Goal: Use online tool/utility: Utilize a website feature to perform a specific function

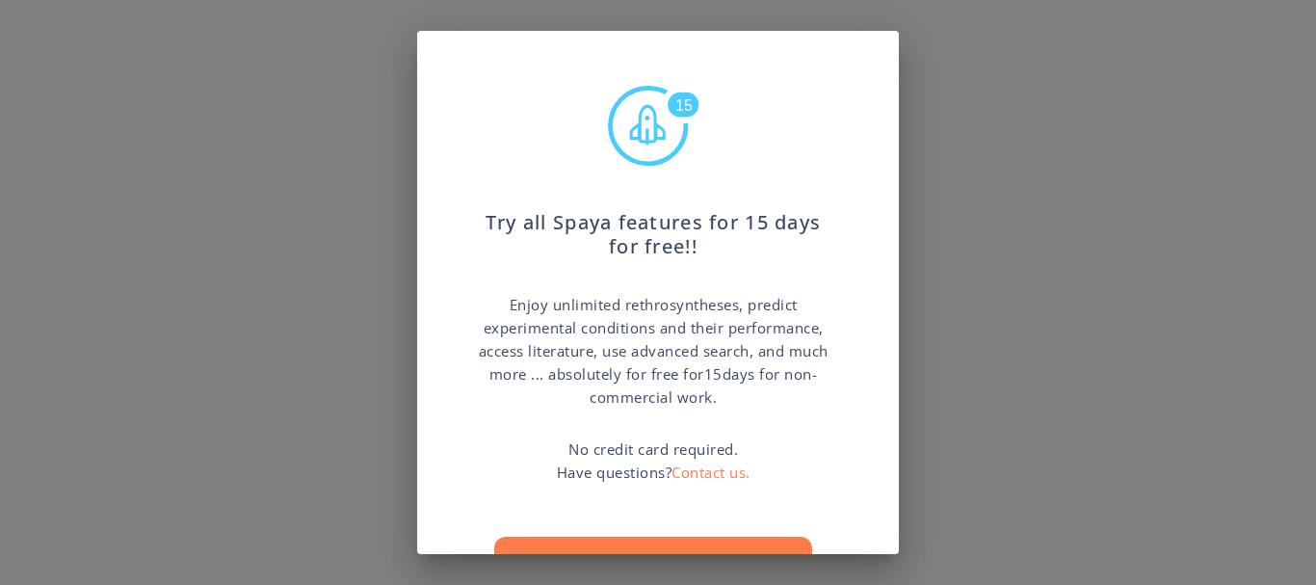
scroll to position [73, 0]
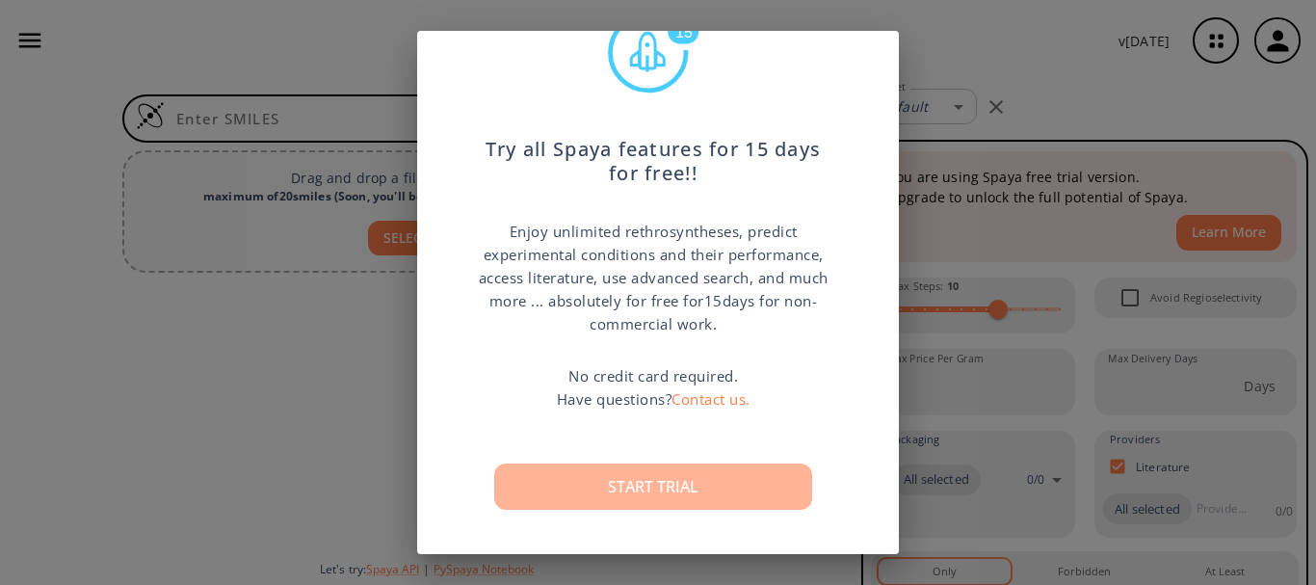
click at [639, 478] on button "Start trial" at bounding box center [653, 486] width 318 height 46
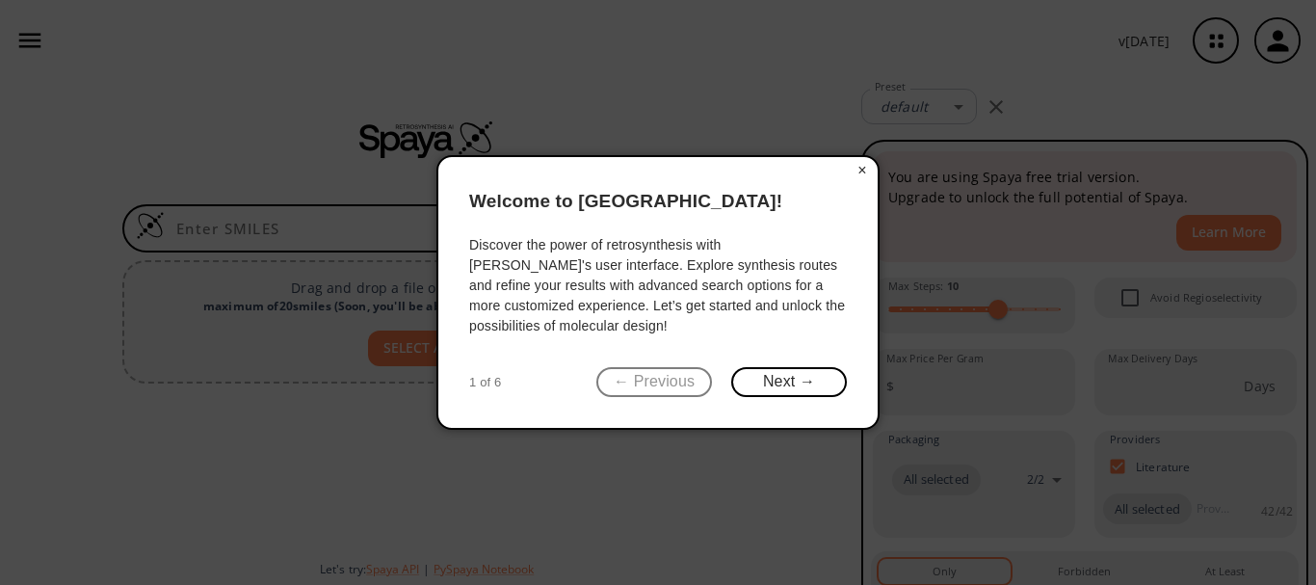
click at [863, 169] on button "×" at bounding box center [862, 170] width 31 height 27
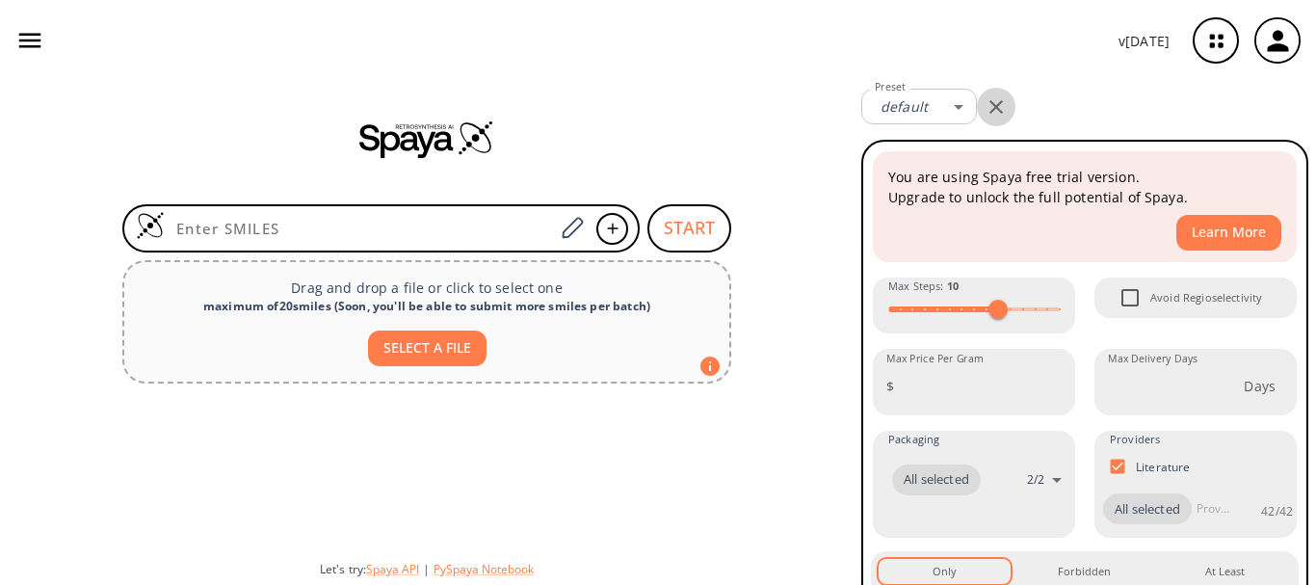
click at [989, 107] on icon "button" at bounding box center [995, 106] width 23 height 23
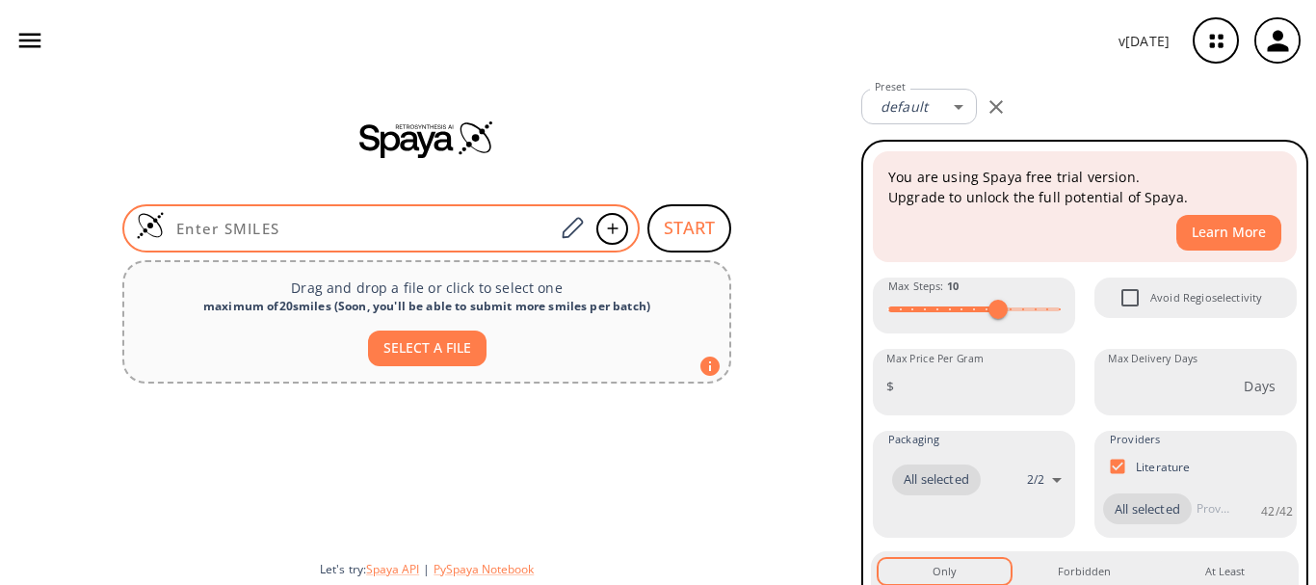
click at [248, 227] on input at bounding box center [359, 228] width 389 height 19
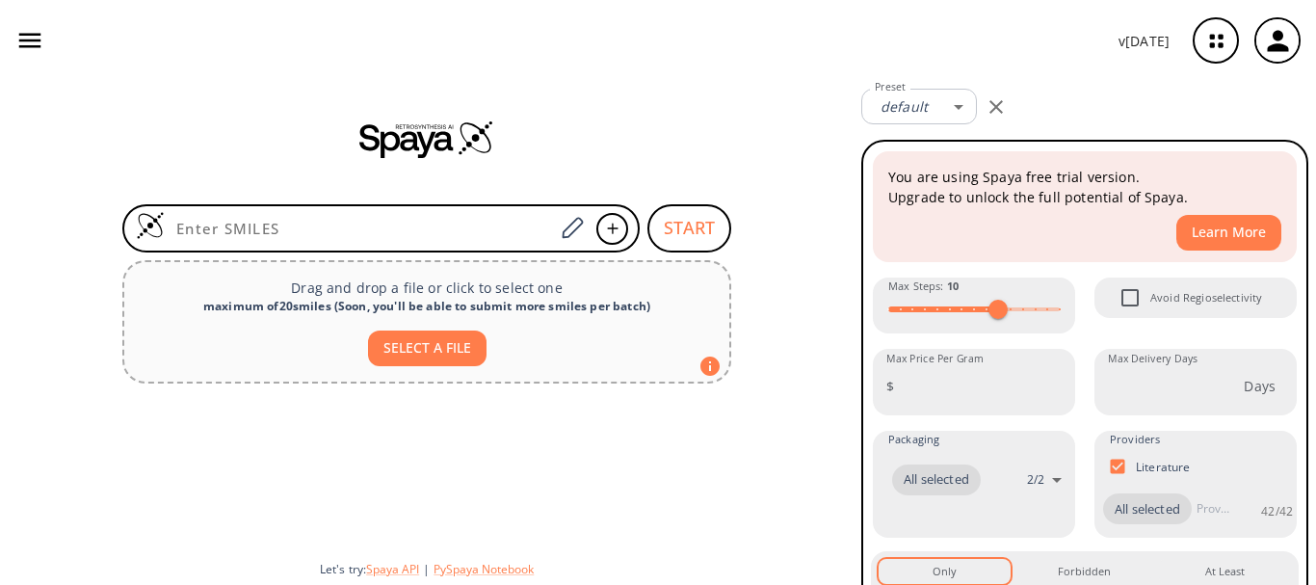
paste input "S=C1CSC2=CC=CC=C2CO1"
type input "S=C1CSC2=CC=CC=C2CO1"
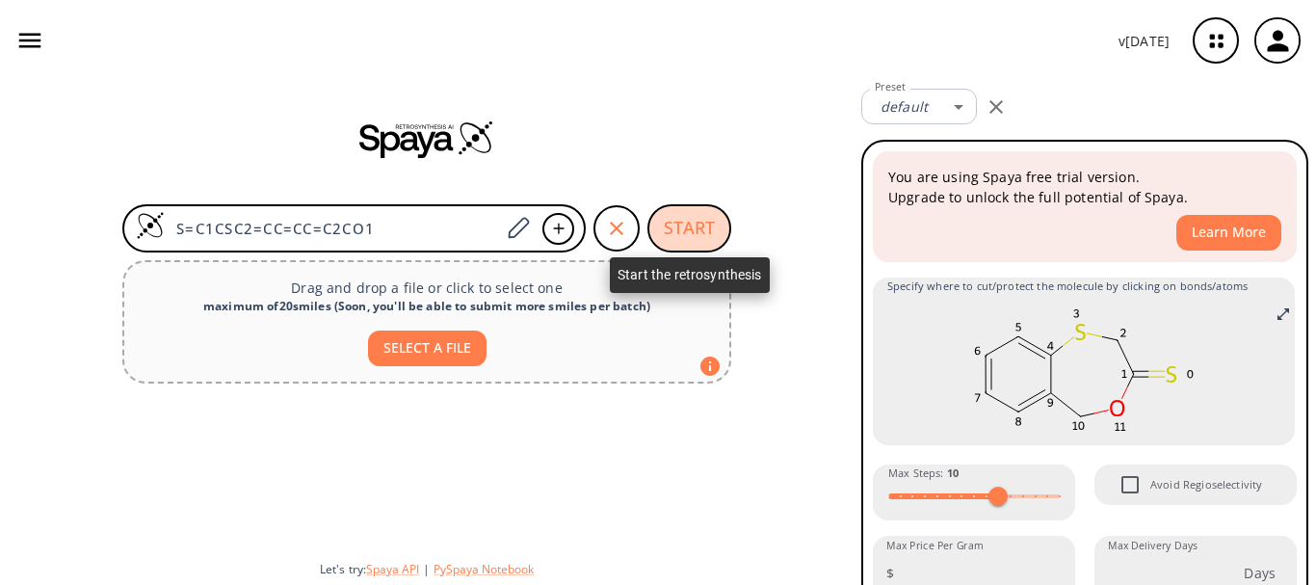
click at [678, 221] on button "START" at bounding box center [689, 228] width 84 height 48
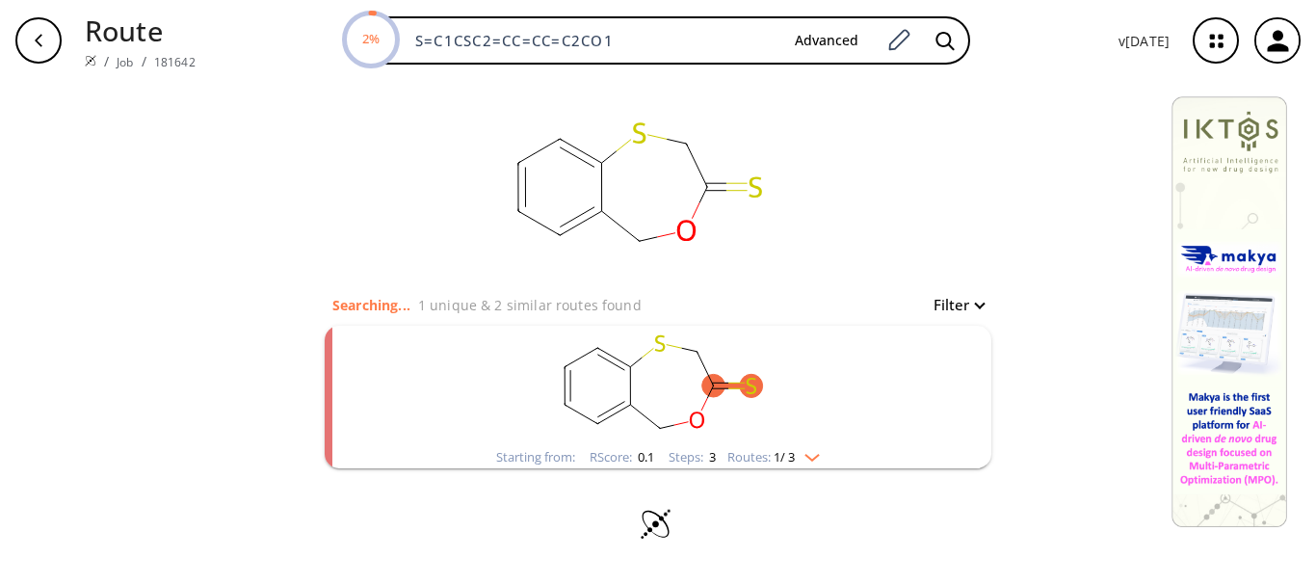
click at [831, 444] on rect "clusters" at bounding box center [657, 386] width 501 height 120
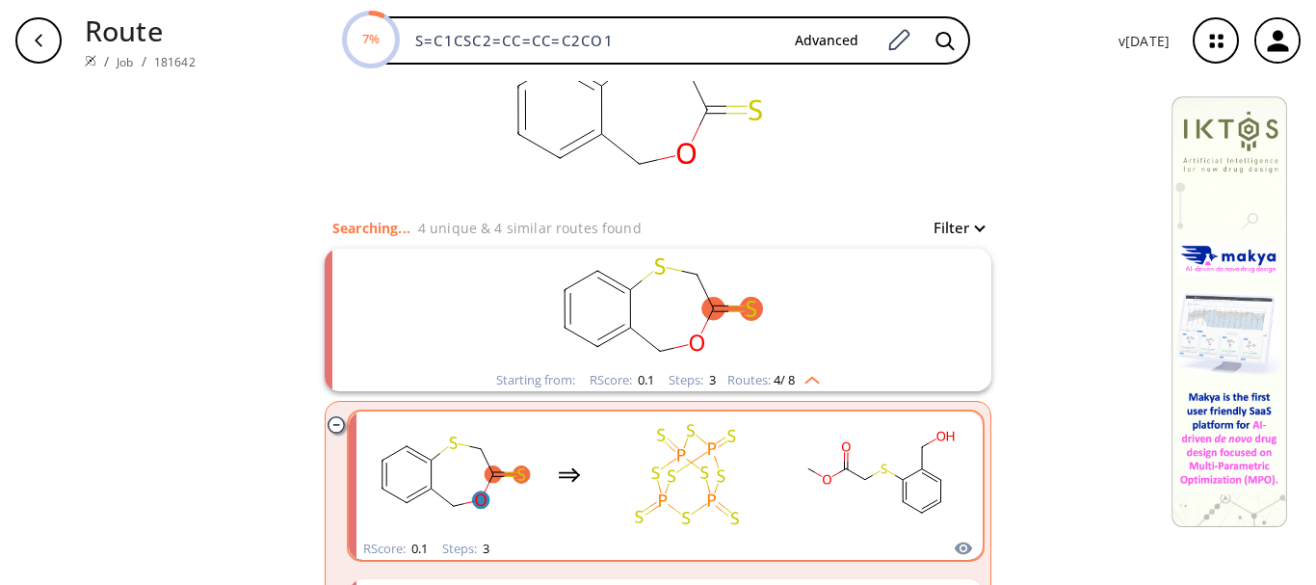
scroll to position [75, 0]
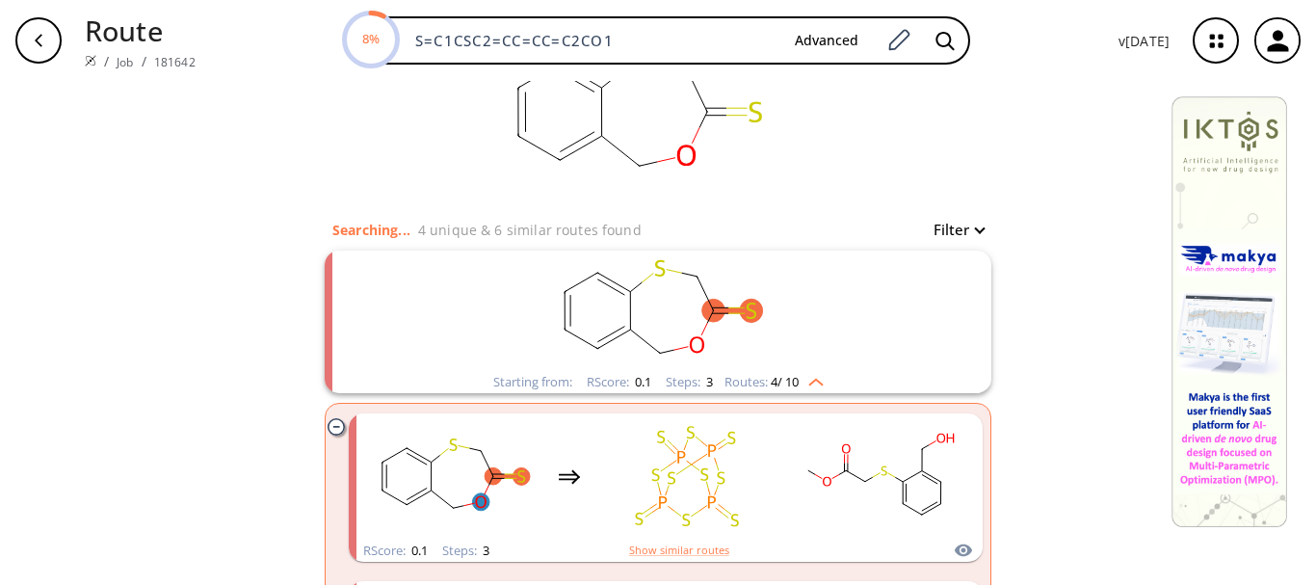
click at [823, 357] on rect "clusters" at bounding box center [657, 310] width 501 height 120
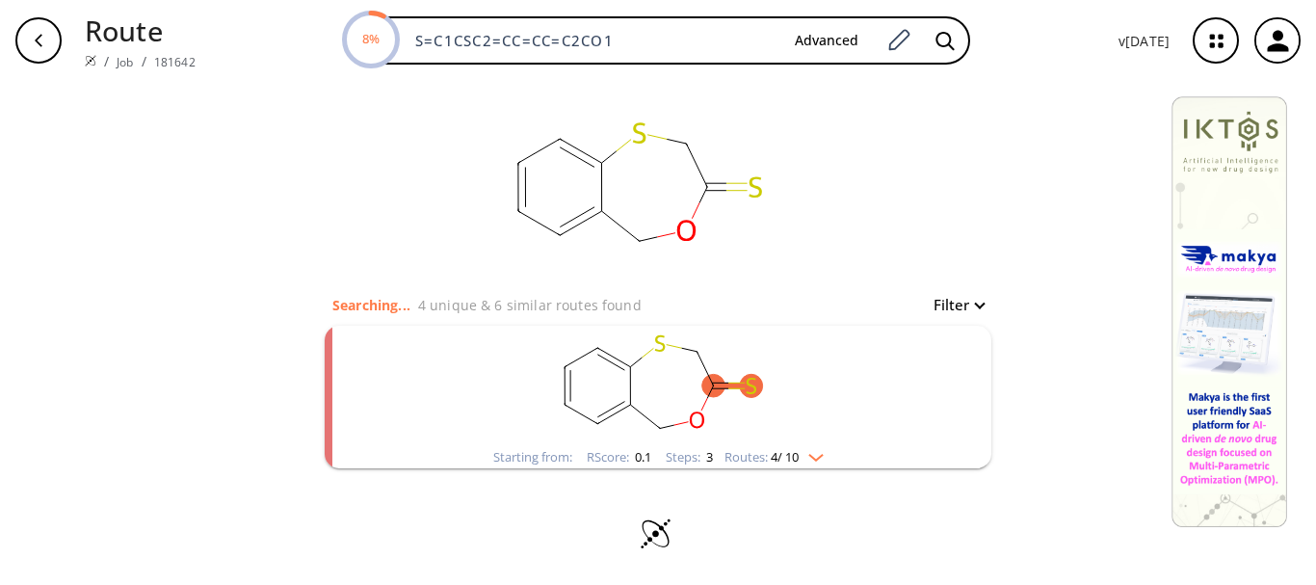
scroll to position [0, 0]
click at [815, 440] on rect "clusters" at bounding box center [657, 386] width 501 height 120
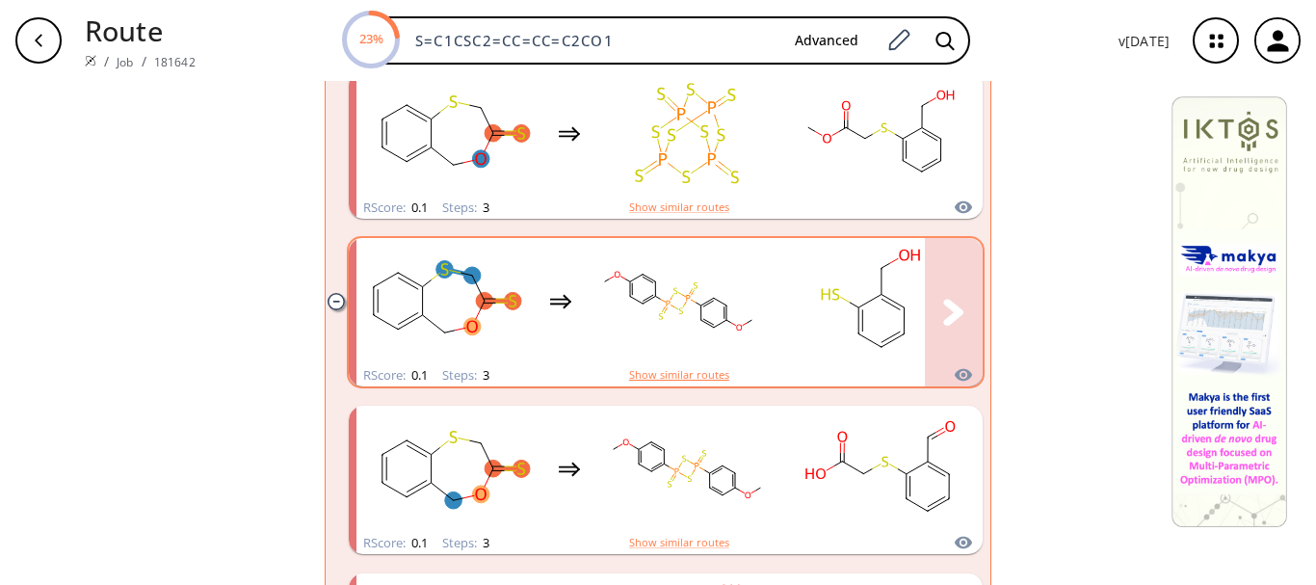
scroll to position [417, 0]
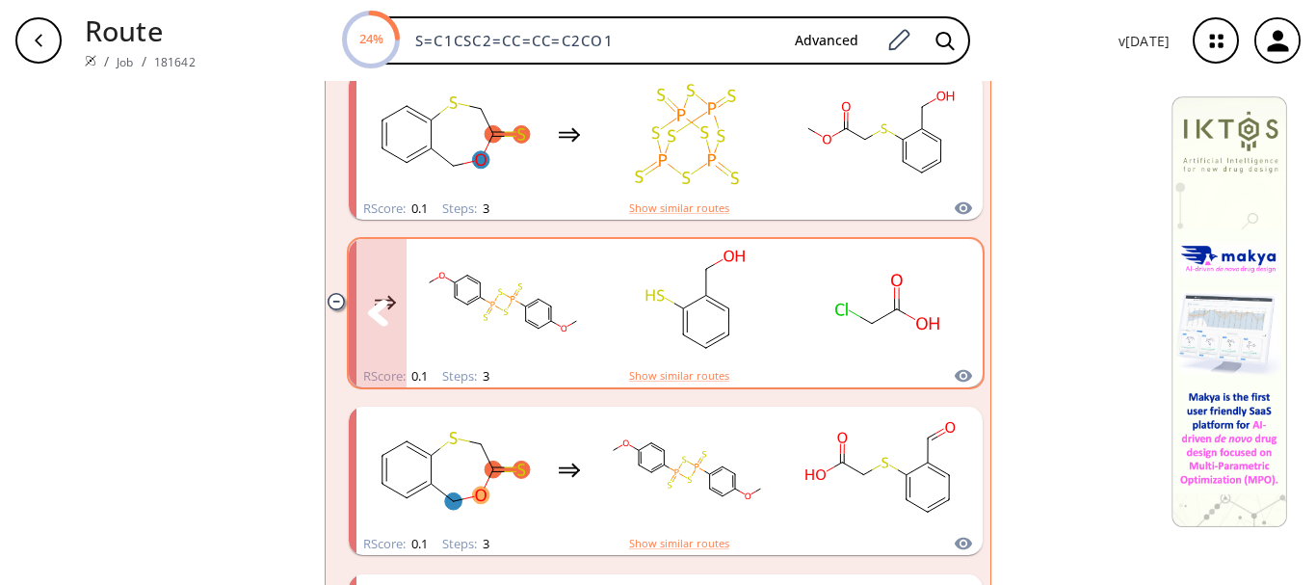
click at [610, 341] on rect "clusters" at bounding box center [695, 302] width 173 height 120
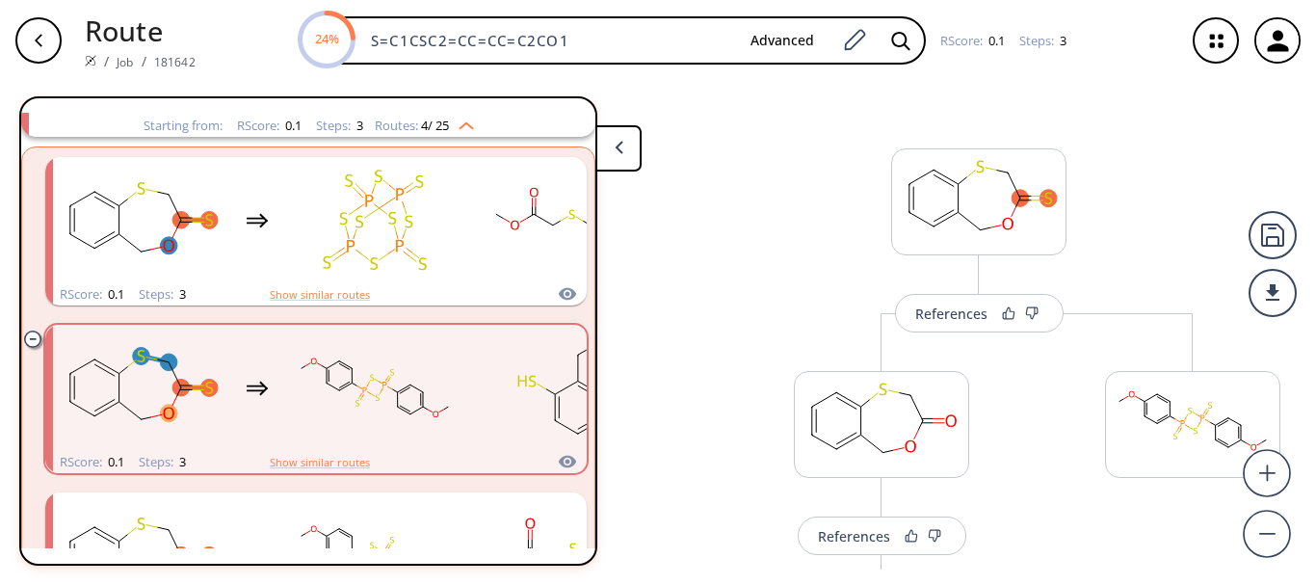
scroll to position [205, 0]
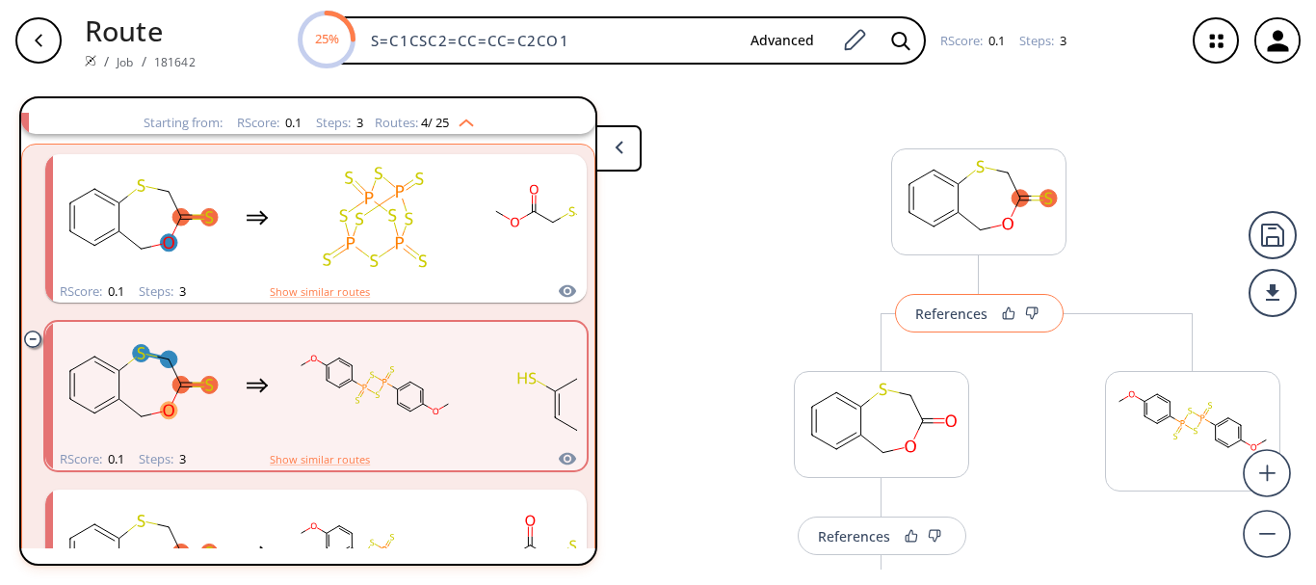
click at [916, 313] on div "References" at bounding box center [951, 313] width 72 height 13
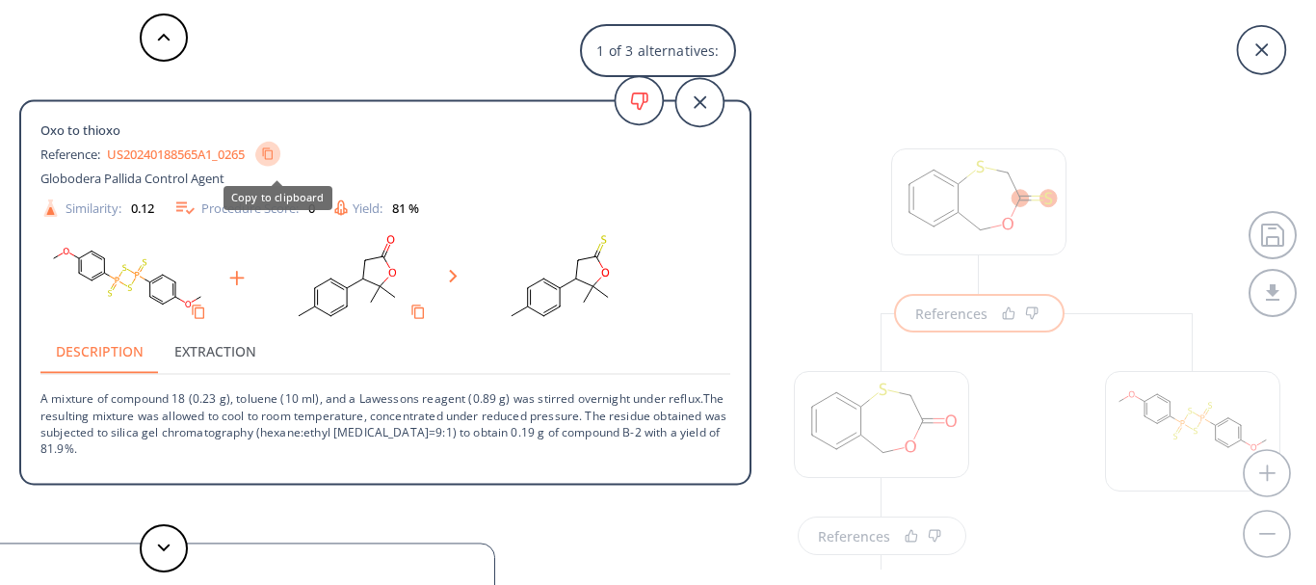
click at [274, 154] on icon "Copy to clipboard" at bounding box center [267, 153] width 13 height 13
click at [169, 542] on button at bounding box center [164, 548] width 48 height 48
click at [160, 548] on icon at bounding box center [163, 547] width 13 height 9
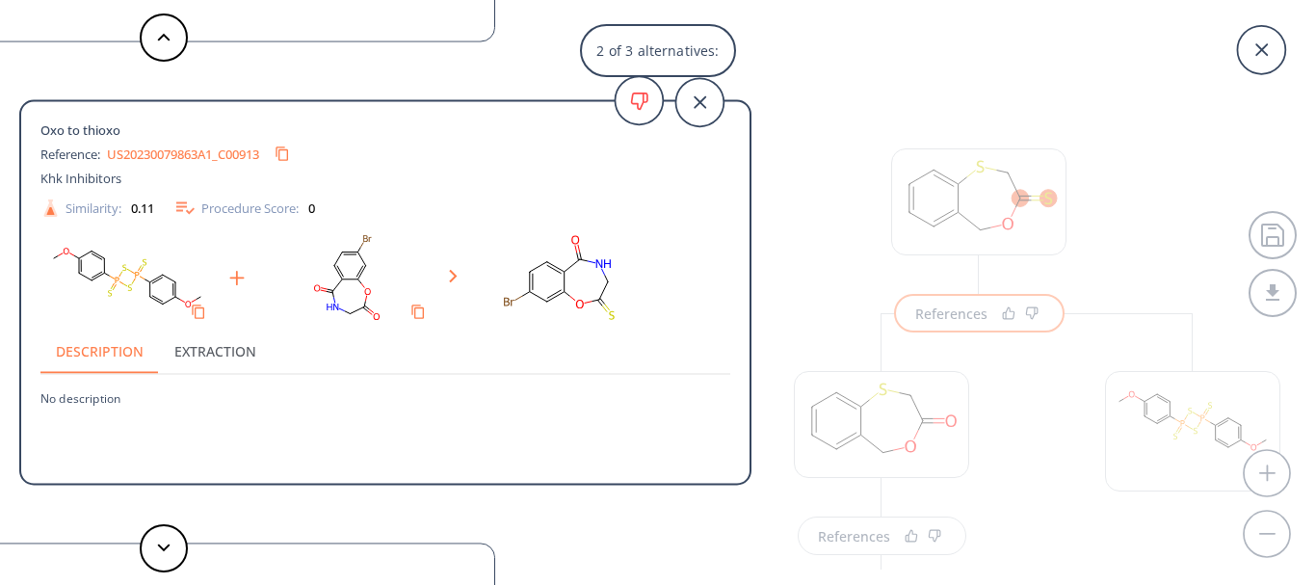
click at [239, 154] on link "US20230079863A1_C00913" at bounding box center [183, 153] width 152 height 13
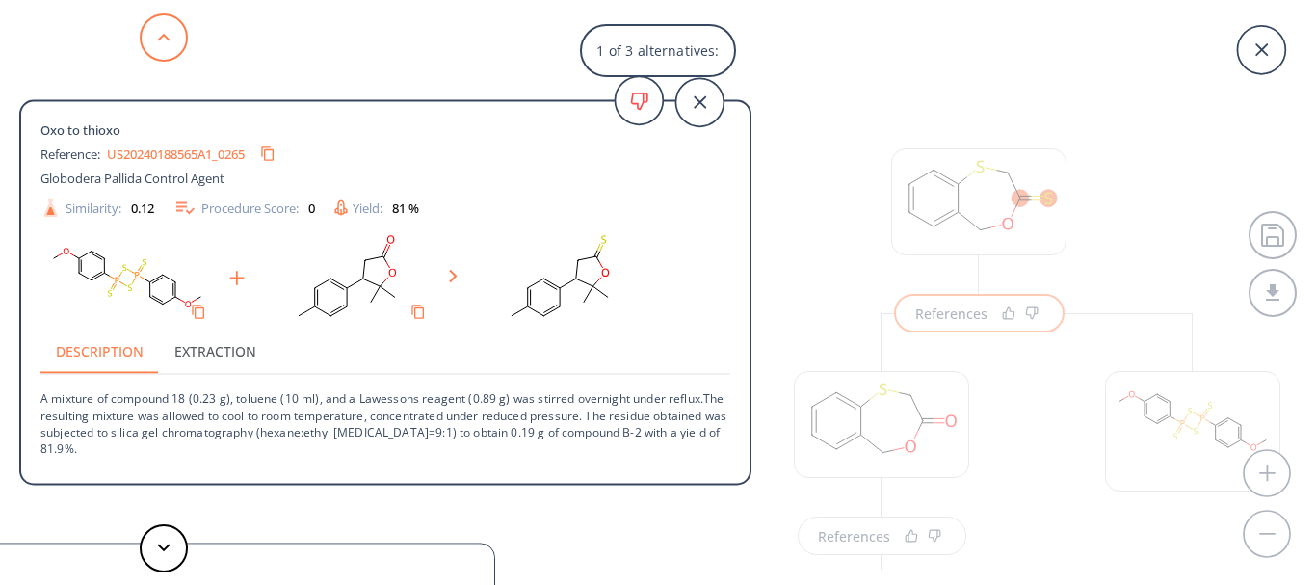
click at [171, 29] on button at bounding box center [164, 37] width 48 height 48
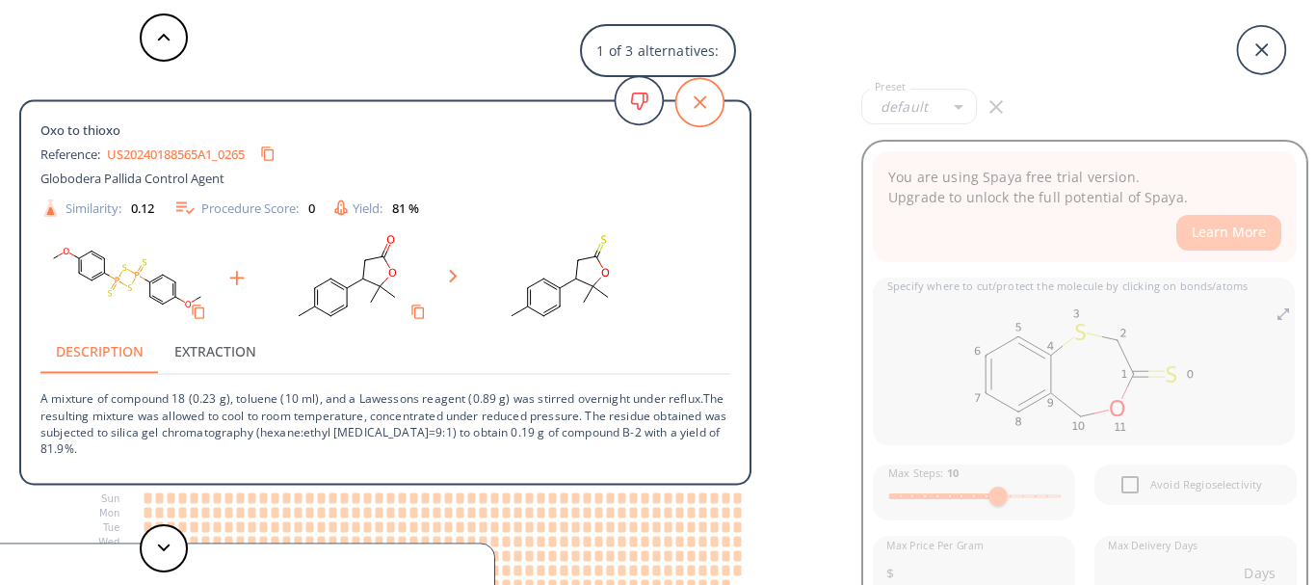
click at [679, 103] on icon at bounding box center [699, 102] width 48 height 48
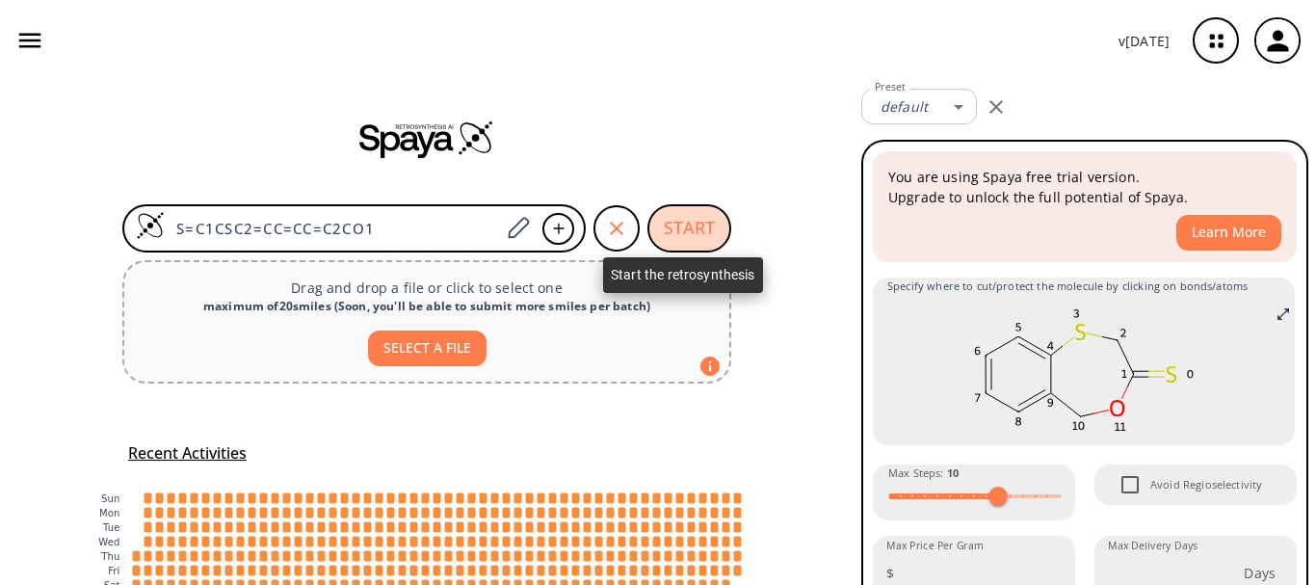
click at [672, 207] on button "START" at bounding box center [689, 228] width 84 height 48
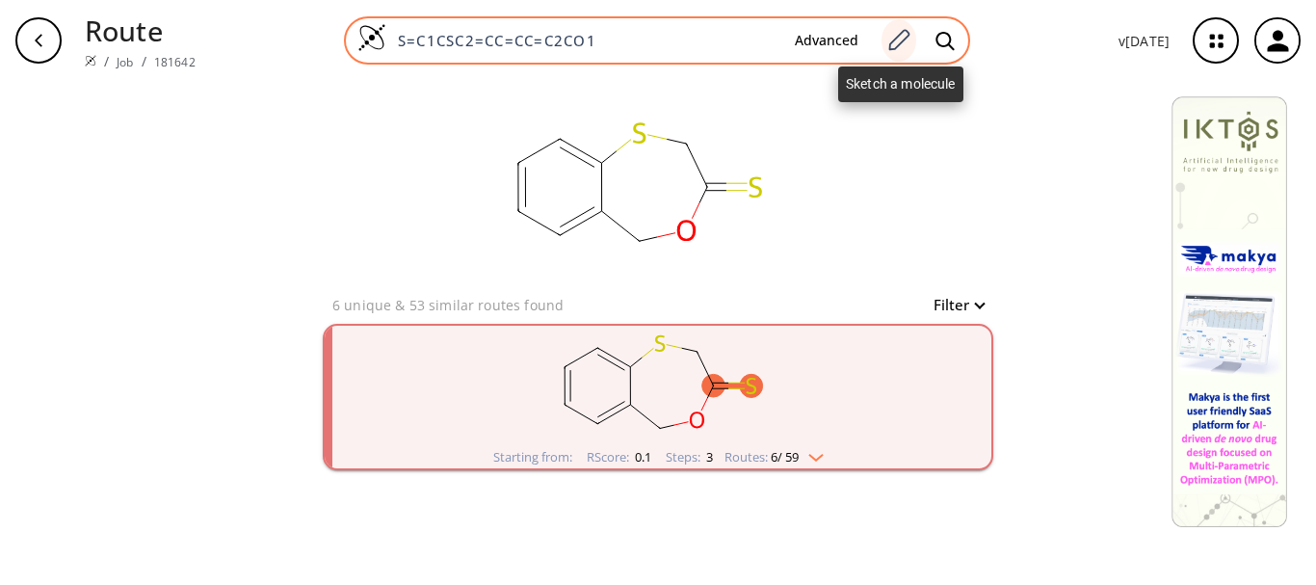
click at [906, 41] on icon at bounding box center [899, 39] width 21 height 21
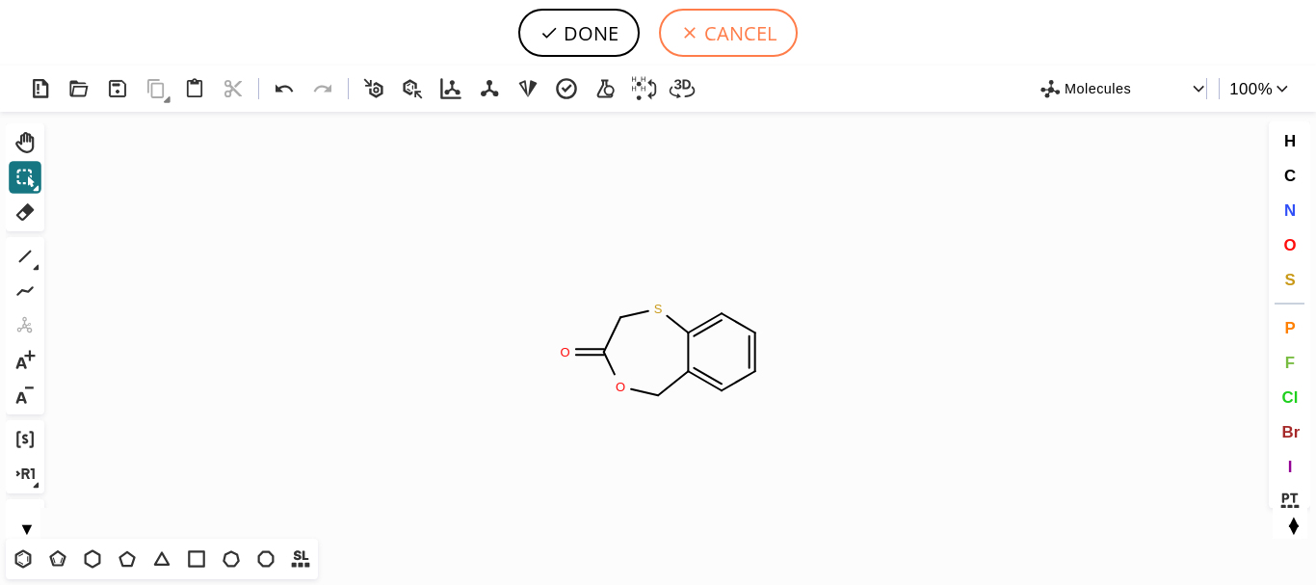
click at [710, 32] on button "CANCEL" at bounding box center [728, 33] width 139 height 48
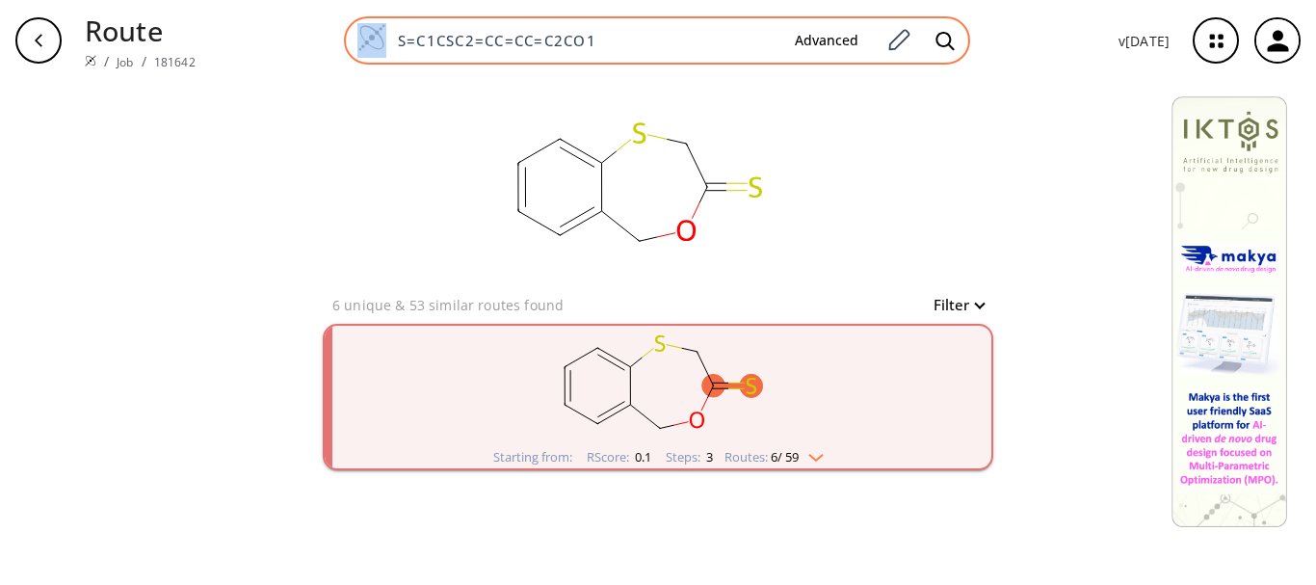
drag, startPoint x: 666, startPoint y: 53, endPoint x: 393, endPoint y: 52, distance: 273.5
click at [393, 52] on div "S=C1CSC2=CC=CC=C2CO1 Advanced" at bounding box center [657, 40] width 626 height 48
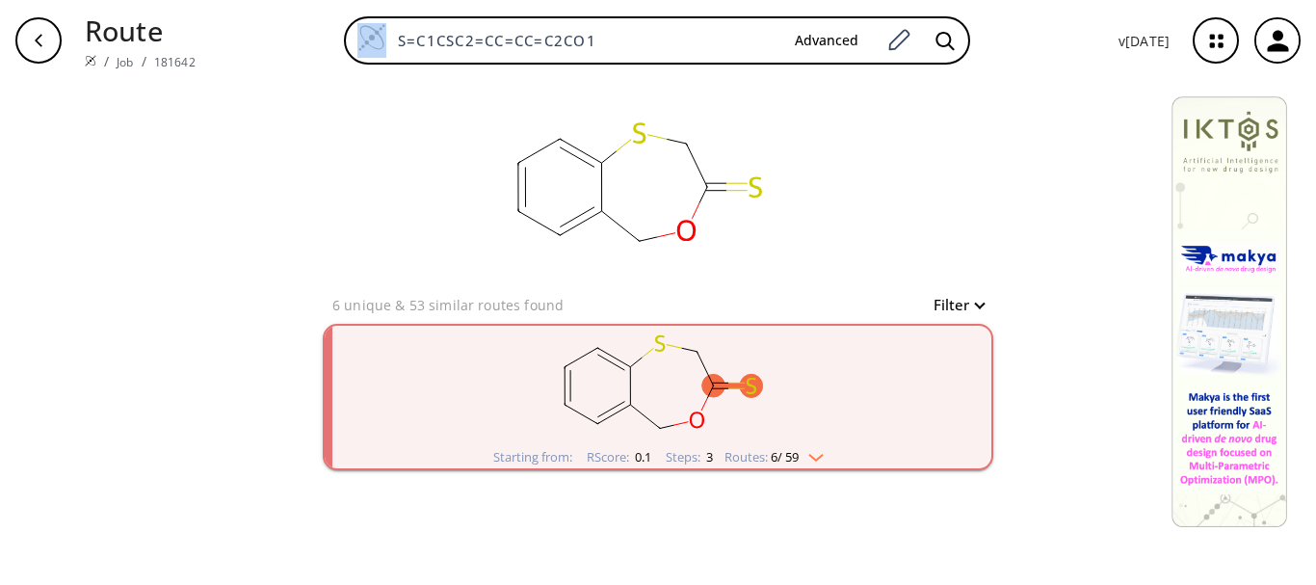
drag, startPoint x: 603, startPoint y: 23, endPoint x: 339, endPoint y: 45, distance: 264.8
click at [339, 45] on div "S=C1CSC2=CC=CC=C2CO1 Advanced" at bounding box center [657, 40] width 892 height 48
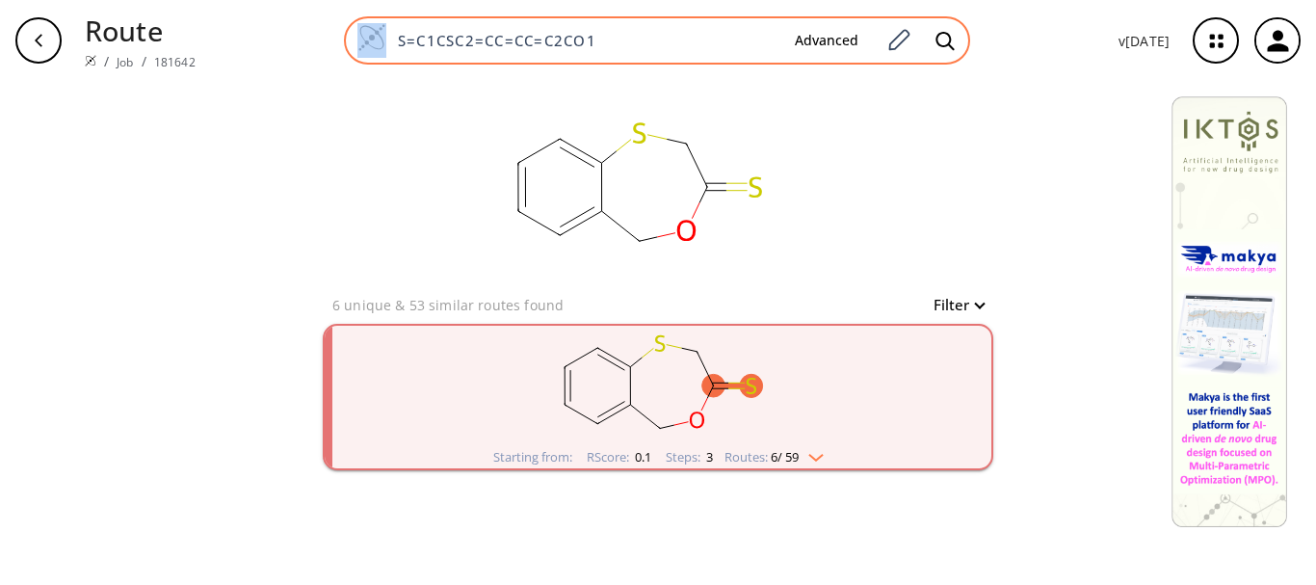
click at [567, 31] on input "S=C1CSC2=CC=CC=C2CO1" at bounding box center [582, 40] width 393 height 19
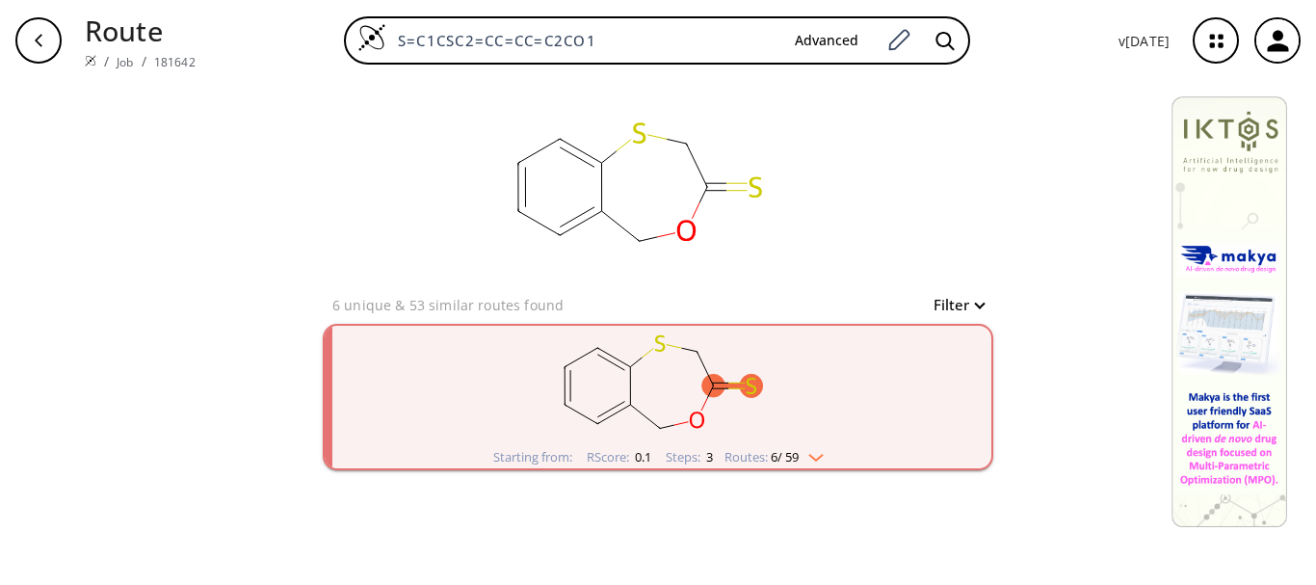
drag, startPoint x: 647, startPoint y: 48, endPoint x: 397, endPoint y: 67, distance: 251.2
click at [397, 67] on div "Route / Job / 181642 S=C1CSC2=CC=CC=C2CO1 Advanced v [DATE]" at bounding box center [658, 40] width 1316 height 81
paste input "O=C1OC(C2=CC=CC=C2)C3=C1C=CC=C3"
type input "O=C1OC(C2=CC=CC=C2)C3=C1C=CC=C3"
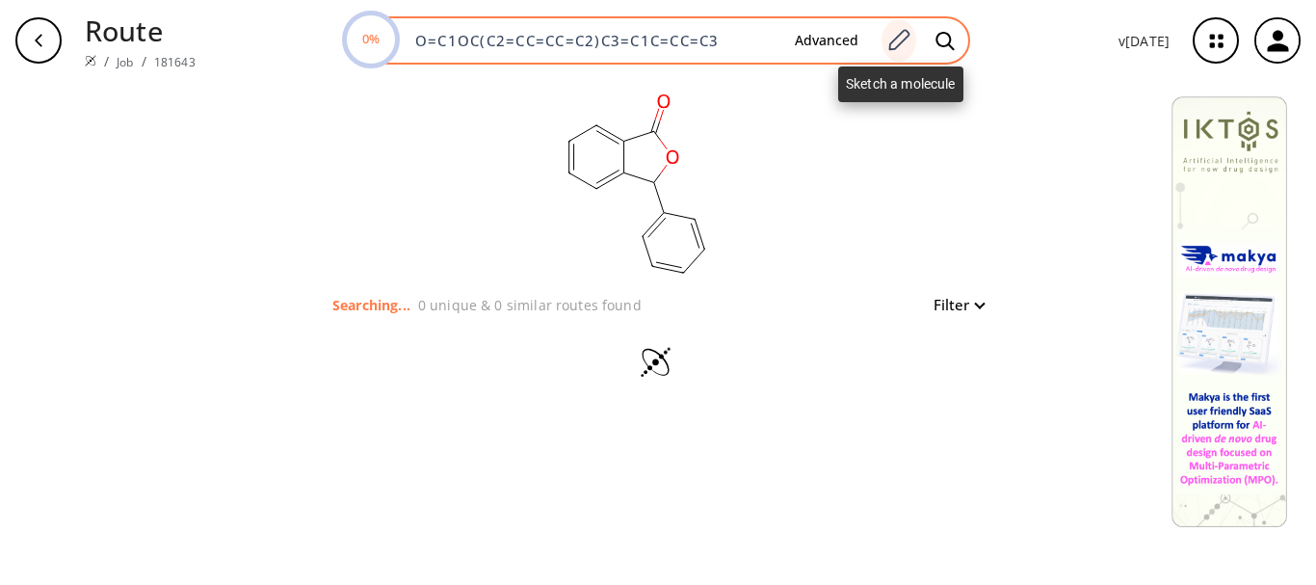
click at [896, 26] on div at bounding box center [898, 40] width 35 height 42
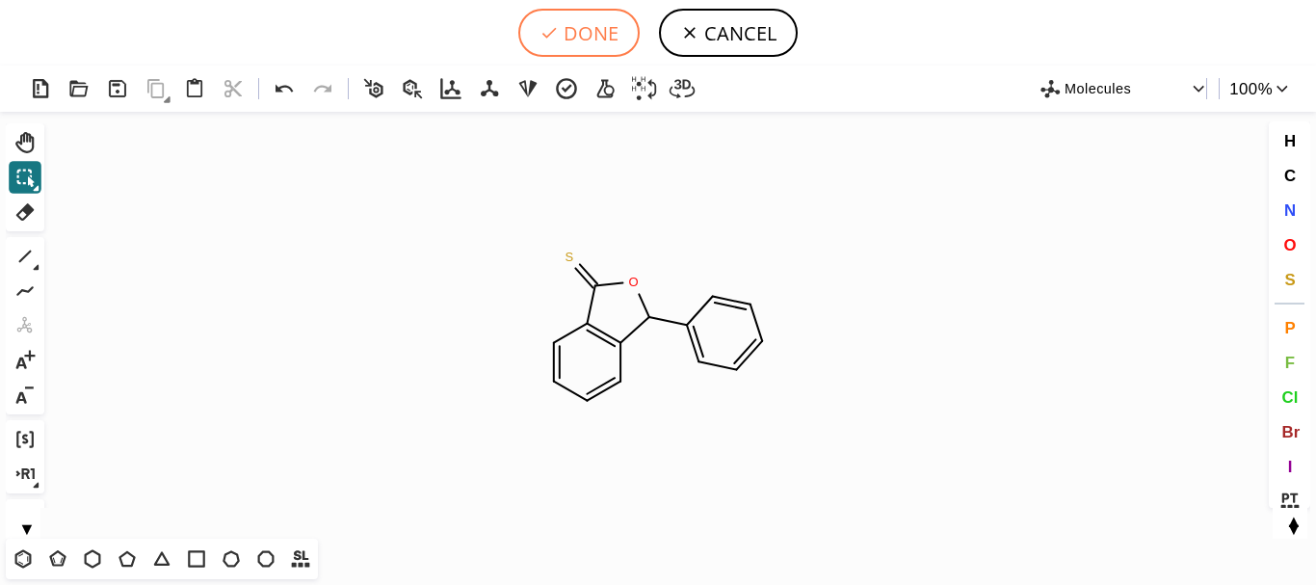
click at [587, 30] on button "DONE" at bounding box center [578, 33] width 121 height 48
type input "S=C1C2C=CC=CC=2C(C2C=CC=CC=2)O1"
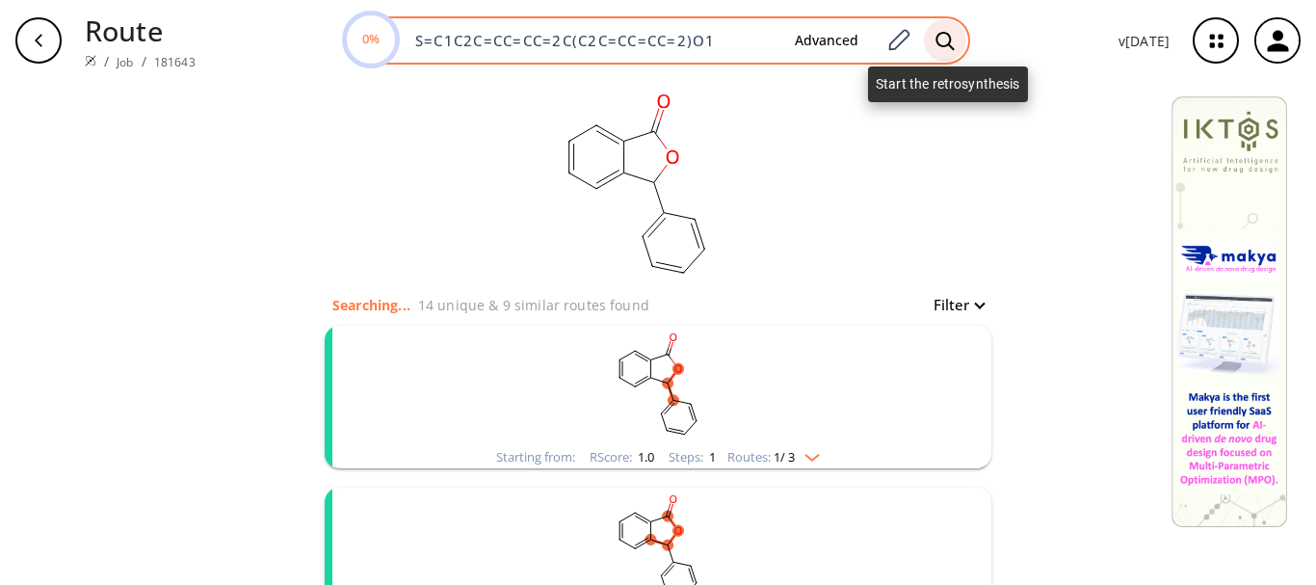
click at [950, 36] on icon at bounding box center [944, 41] width 19 height 20
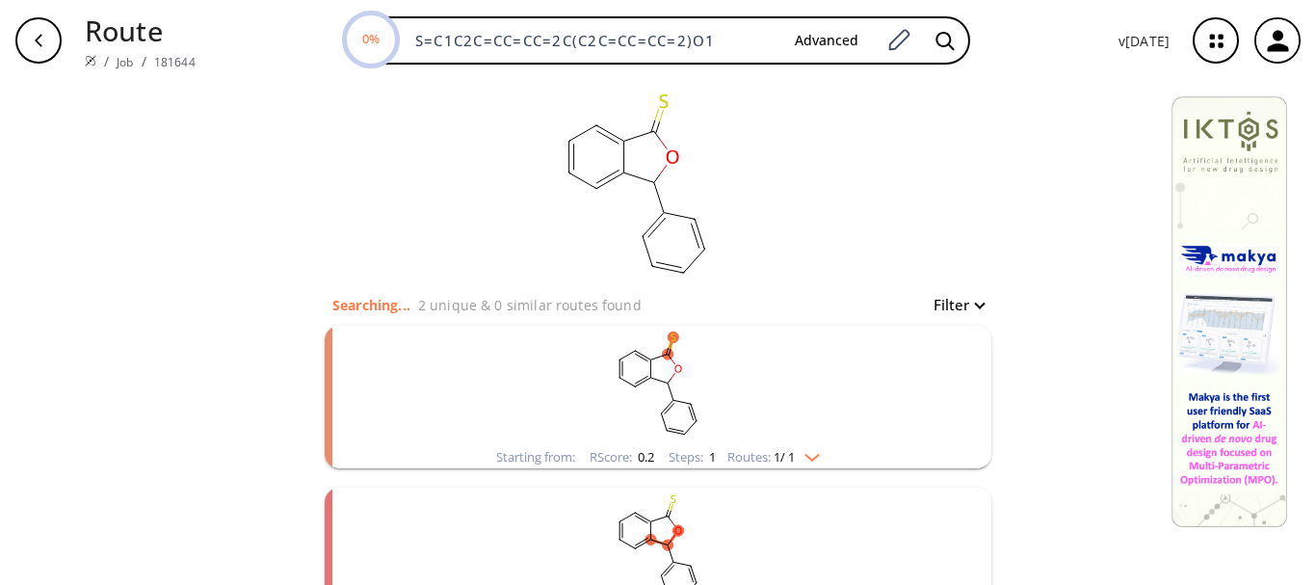
click at [813, 463] on div "Starting from: RScore : 0.2 Steps : 1 Routes: 1 / 1" at bounding box center [658, 457] width 353 height 22
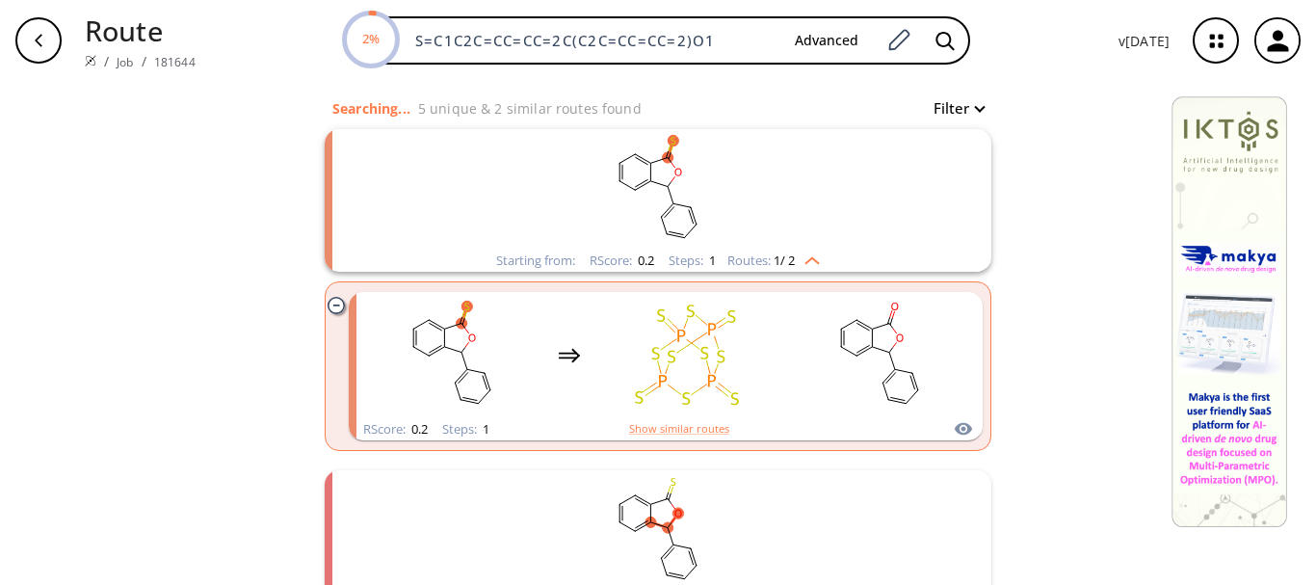
scroll to position [204, 0]
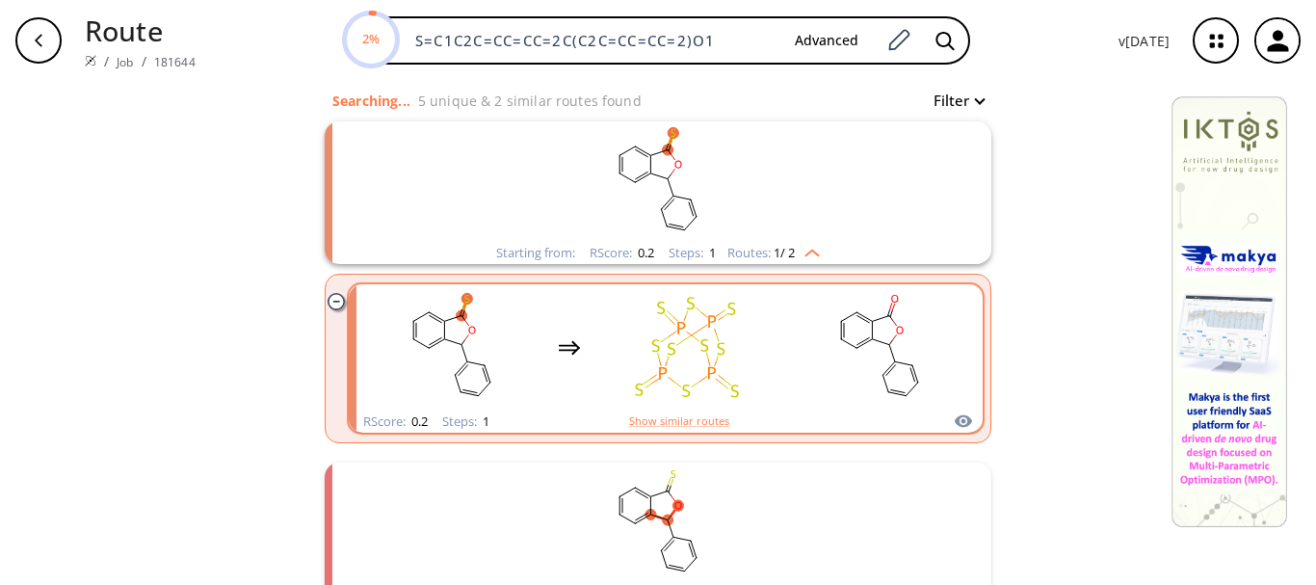
click at [851, 348] on ellipse "clusters" at bounding box center [856, 348] width 11 height 11
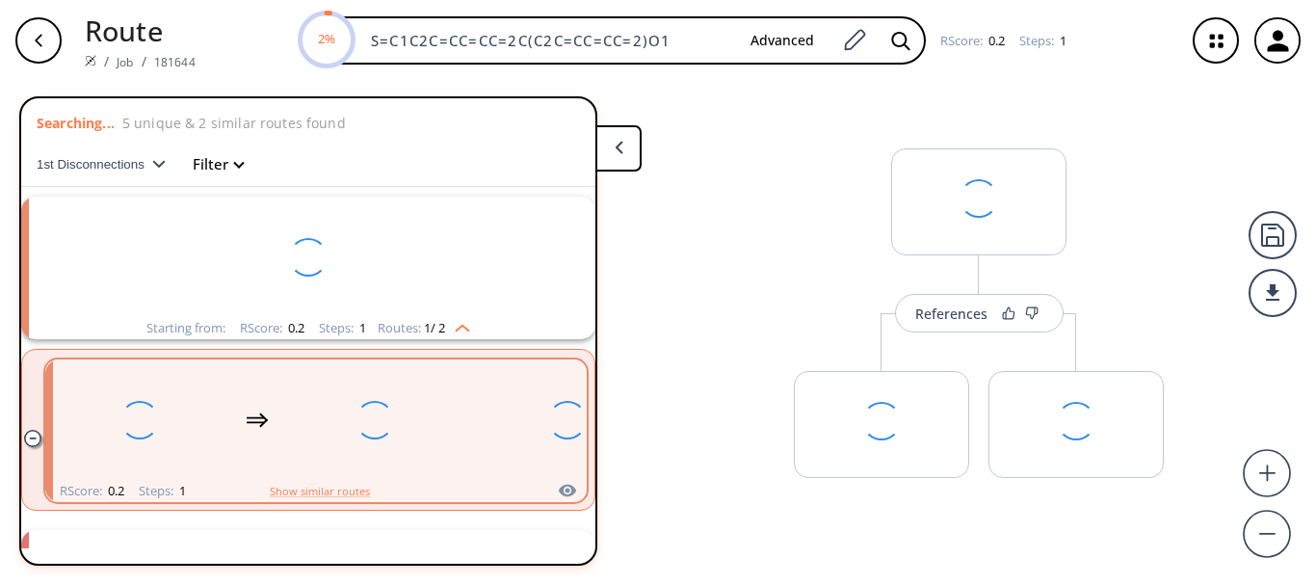
scroll to position [43, 0]
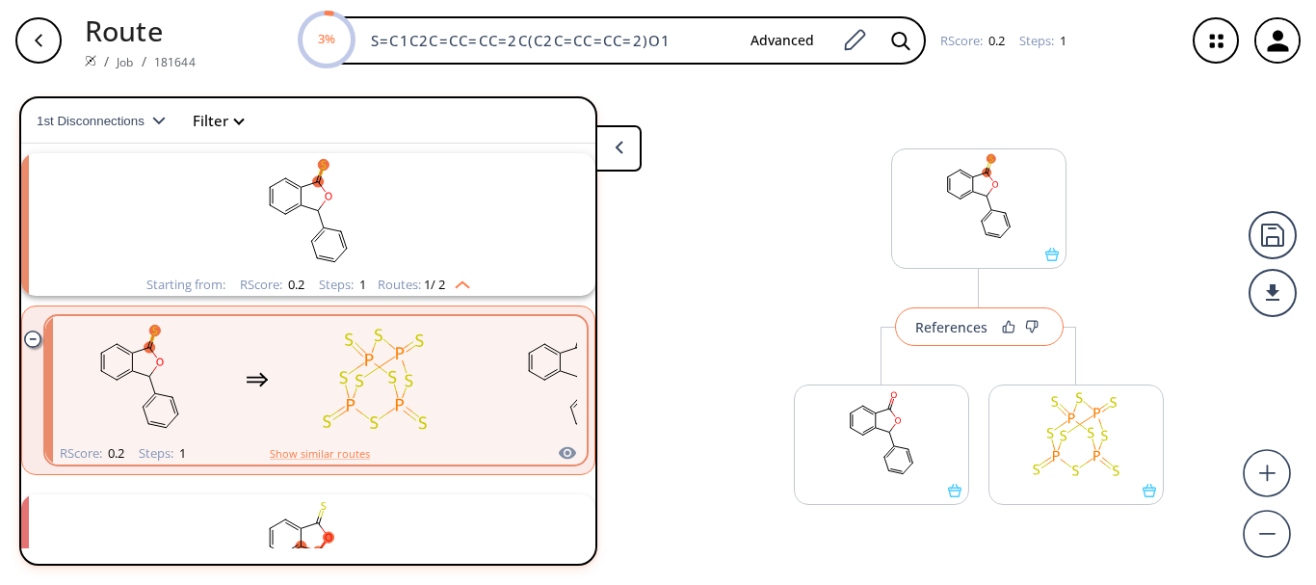
click at [929, 328] on div "References" at bounding box center [951, 327] width 72 height 13
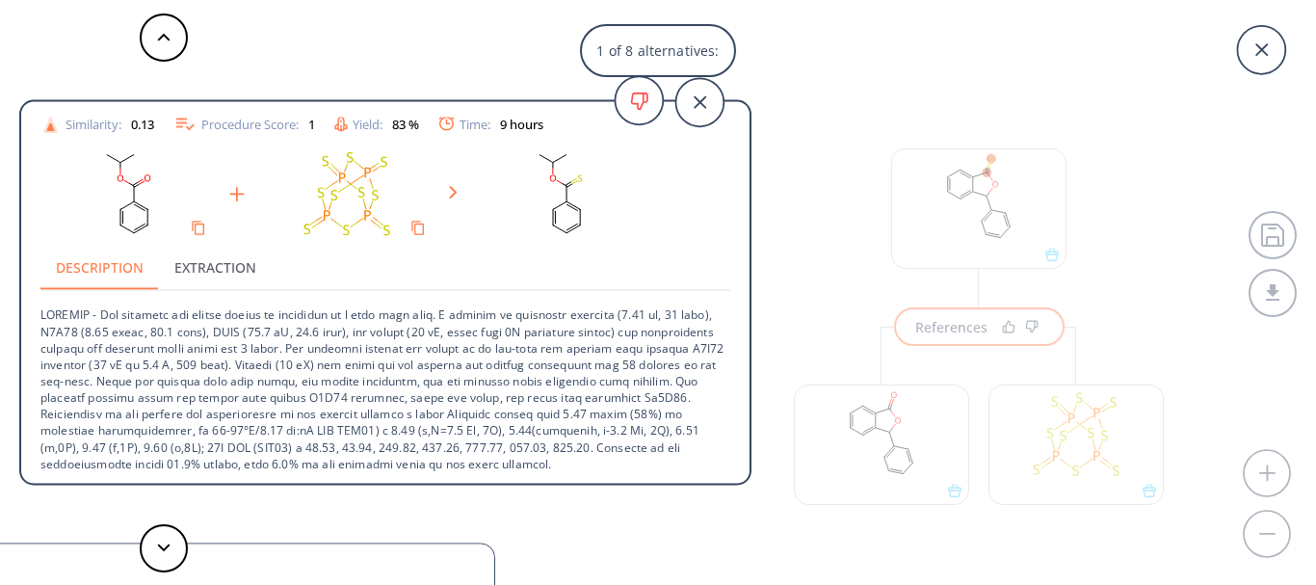
scroll to position [0, 0]
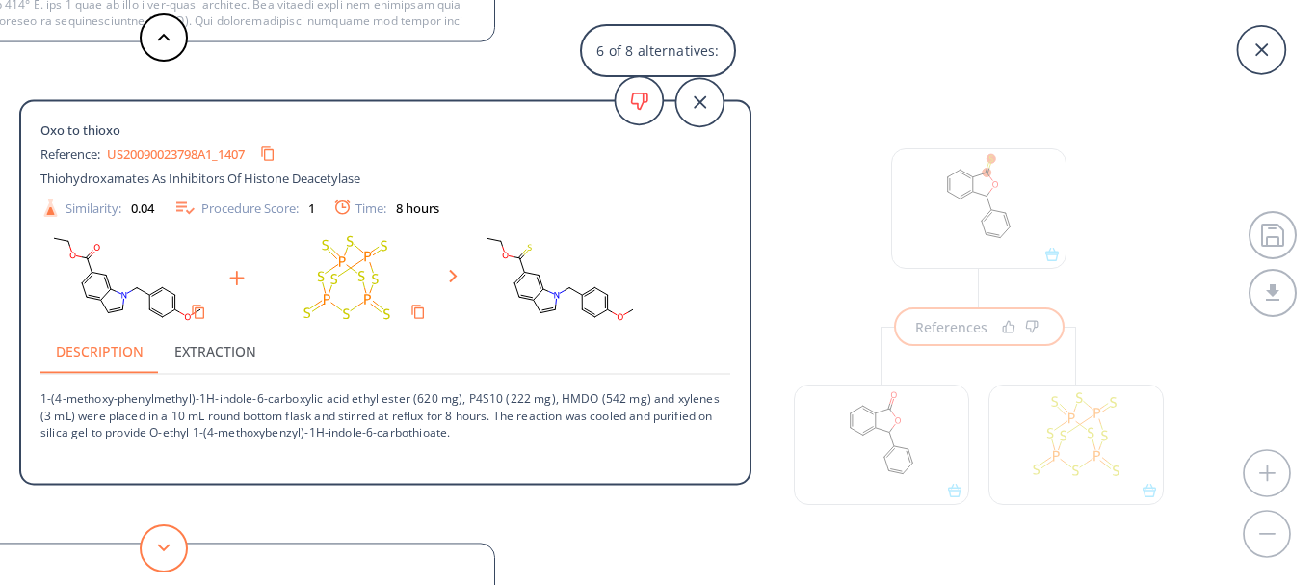
click at [152, 535] on button at bounding box center [164, 548] width 48 height 48
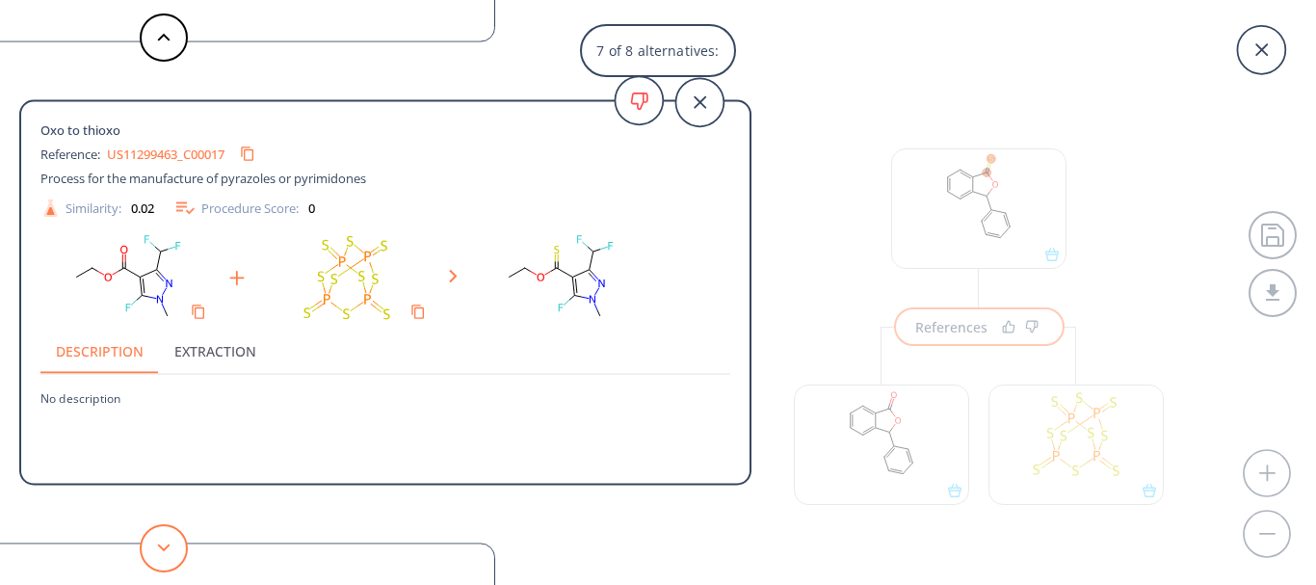
click at [152, 535] on button at bounding box center [164, 548] width 48 height 48
click at [163, 535] on button at bounding box center [164, 548] width 48 height 48
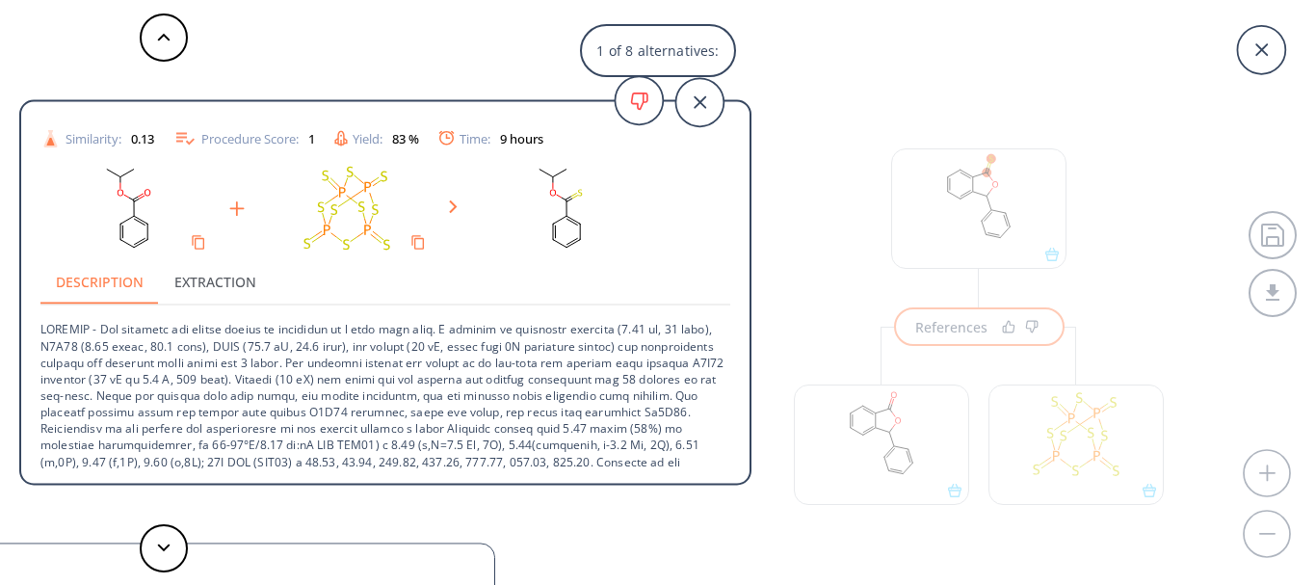
scroll to position [86, 0]
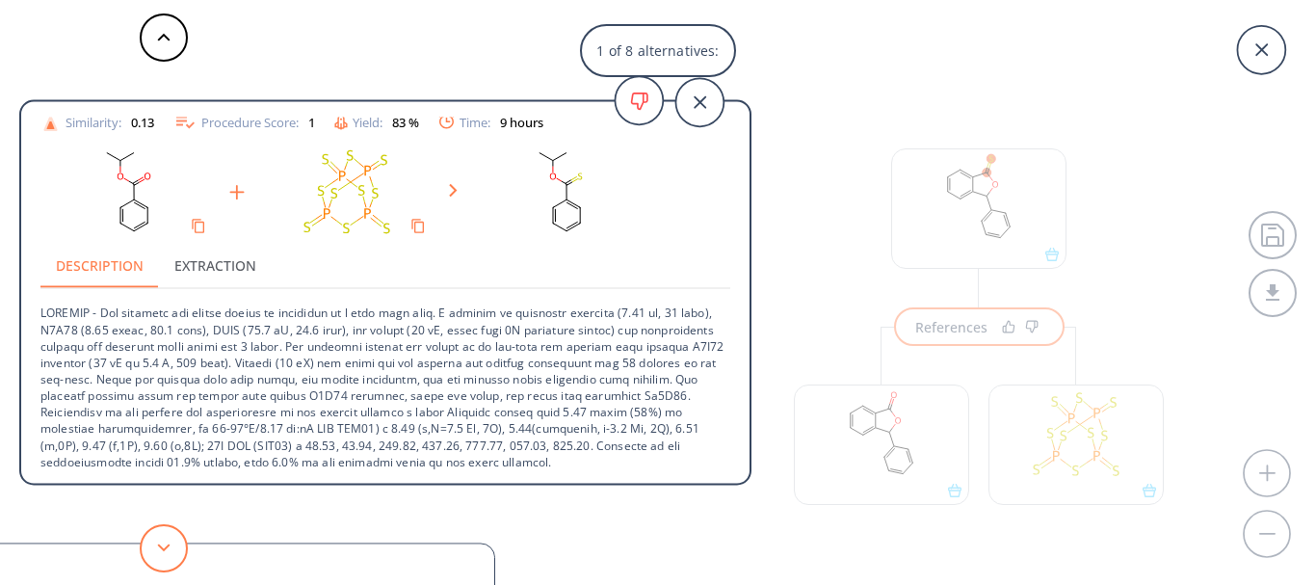
click at [151, 550] on button at bounding box center [164, 548] width 48 height 48
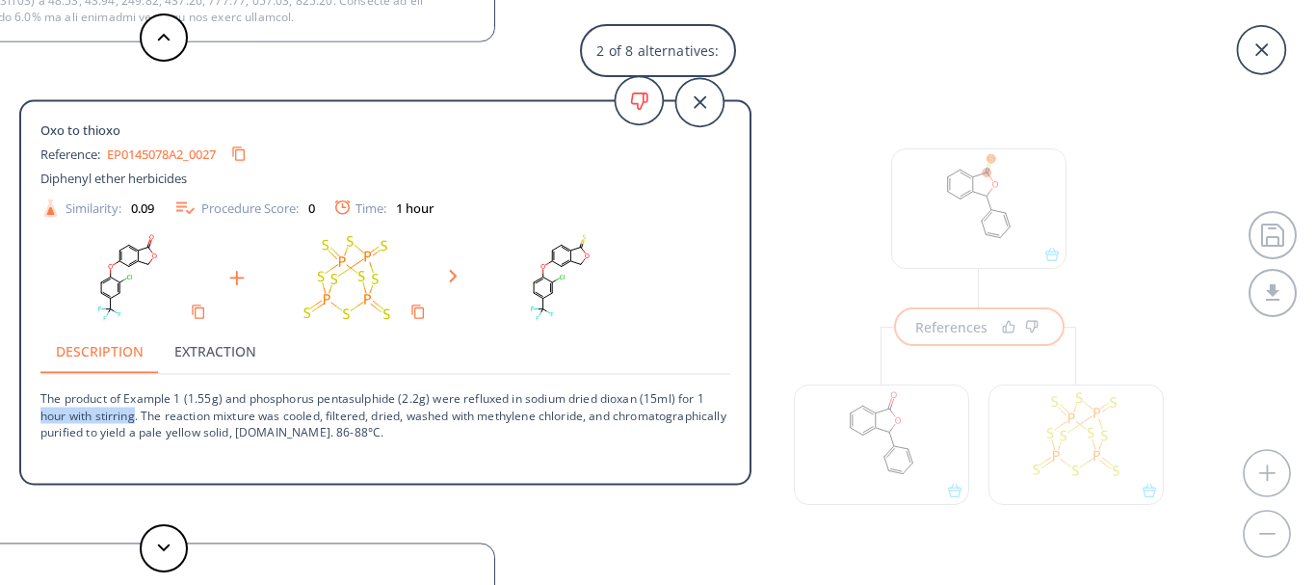
drag, startPoint x: 40, startPoint y: 412, endPoint x: 136, endPoint y: 422, distance: 95.8
click at [136, 422] on p "The product of Example 1 (1.55g) and phosphorus pentasulphide (2.2g) were reflu…" at bounding box center [385, 407] width 690 height 65
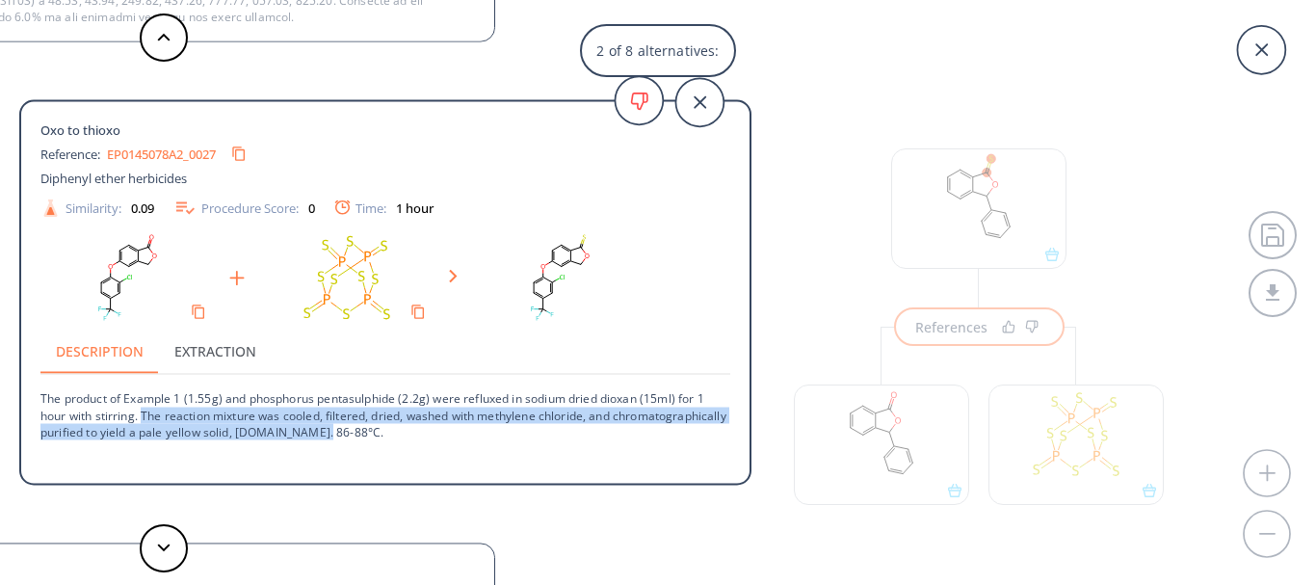
drag, startPoint x: 144, startPoint y: 422, endPoint x: 432, endPoint y: 451, distance: 289.4
click at [432, 451] on div "Oxo to thioxo Reference: EP0145078A2_0027 Diphenyl ether herbicides Similarity:…" at bounding box center [385, 296] width 728 height 356
click at [248, 156] on icon "Copy to clipboard" at bounding box center [238, 153] width 18 height 18
click at [175, 552] on button at bounding box center [164, 548] width 48 height 48
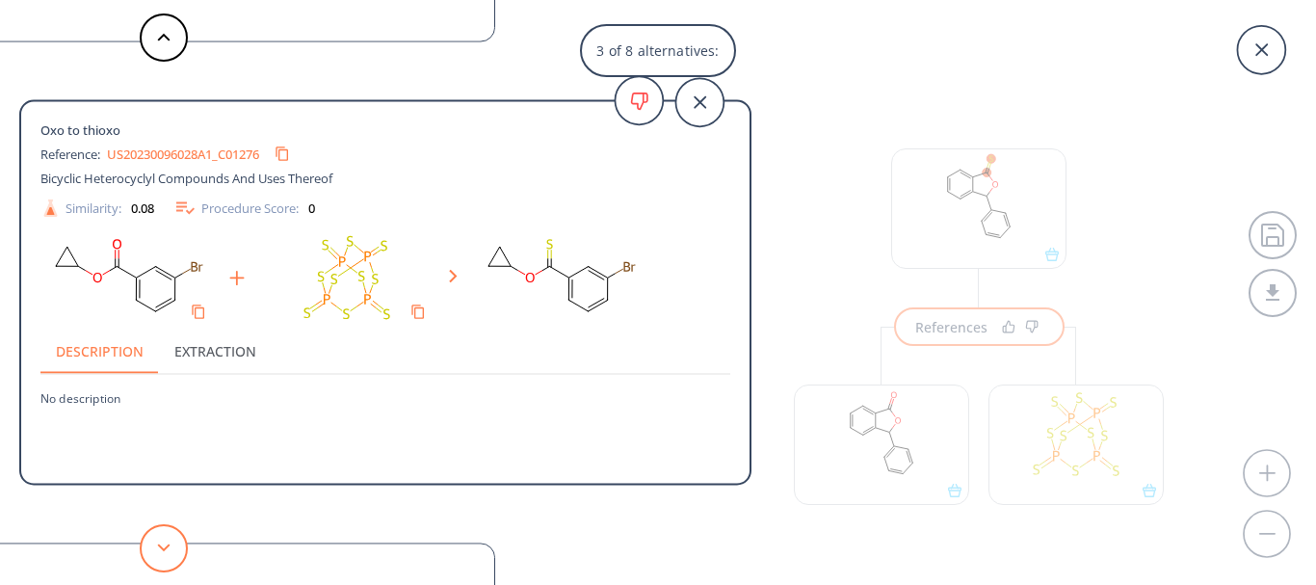
click at [175, 552] on button at bounding box center [164, 548] width 48 height 48
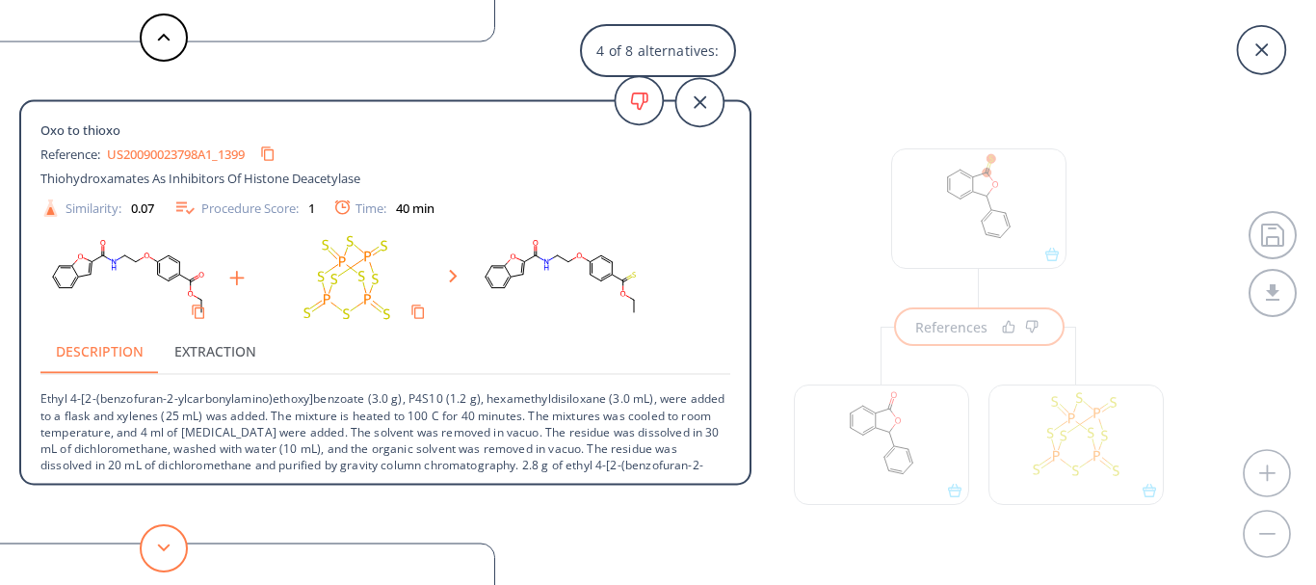
click at [175, 552] on button at bounding box center [164, 548] width 48 height 48
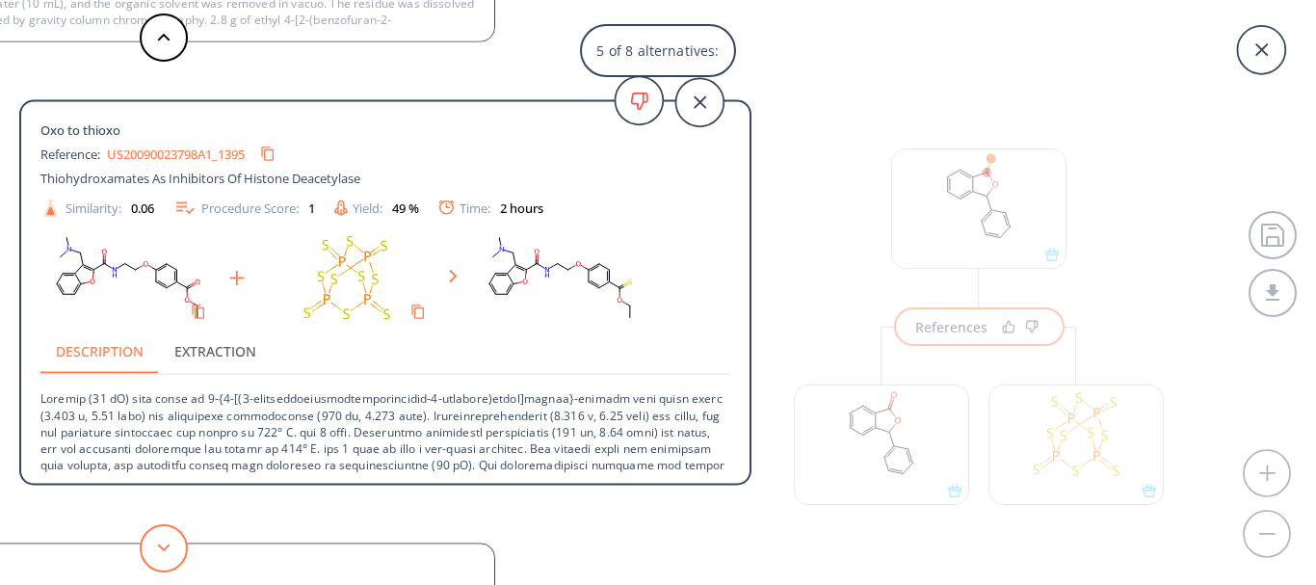
click at [175, 552] on button at bounding box center [164, 548] width 48 height 48
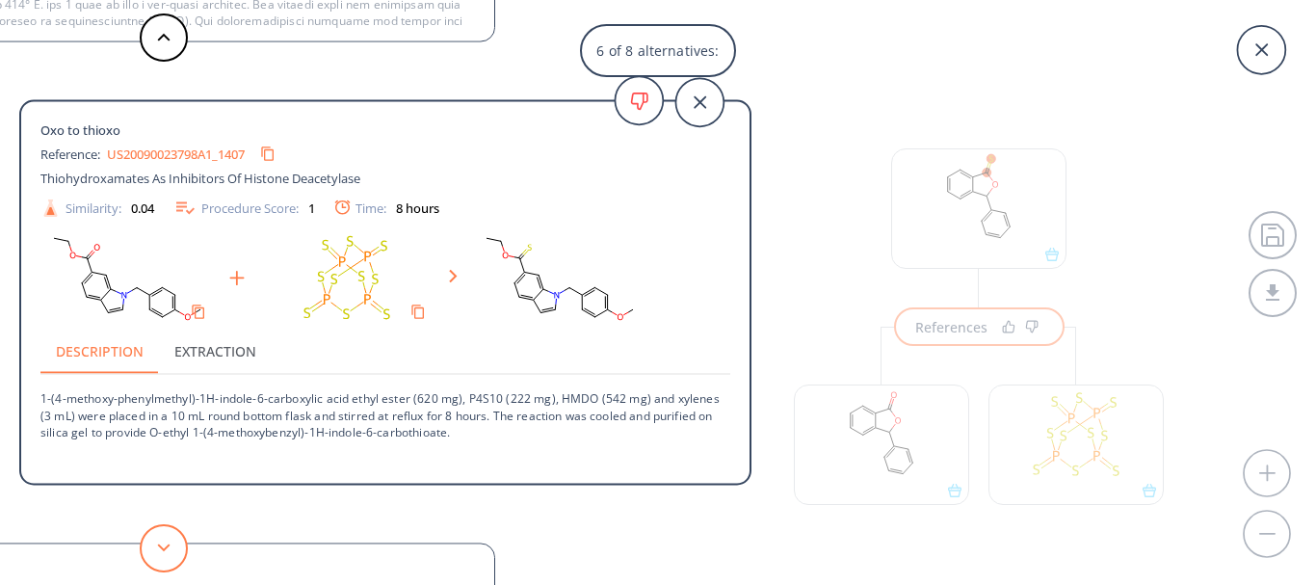
click at [175, 552] on button at bounding box center [164, 548] width 48 height 48
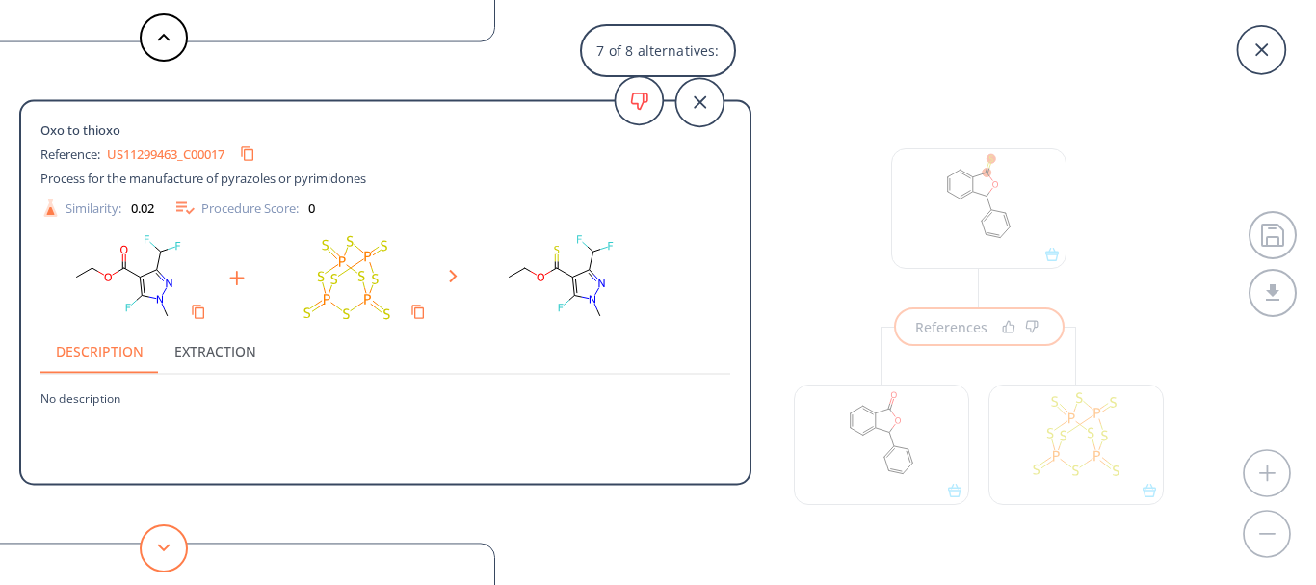
click at [175, 552] on button at bounding box center [164, 548] width 48 height 48
click at [177, 569] on div at bounding box center [164, 548] width 58 height 48
click at [169, 562] on button at bounding box center [164, 548] width 48 height 48
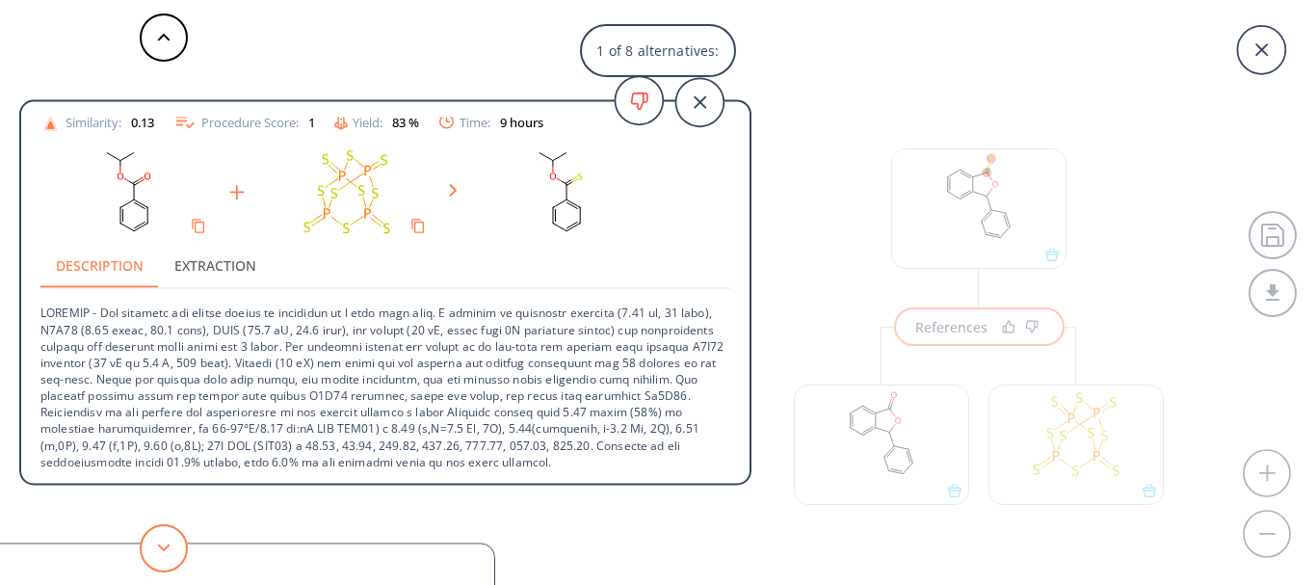
click at [169, 562] on button at bounding box center [164, 548] width 48 height 48
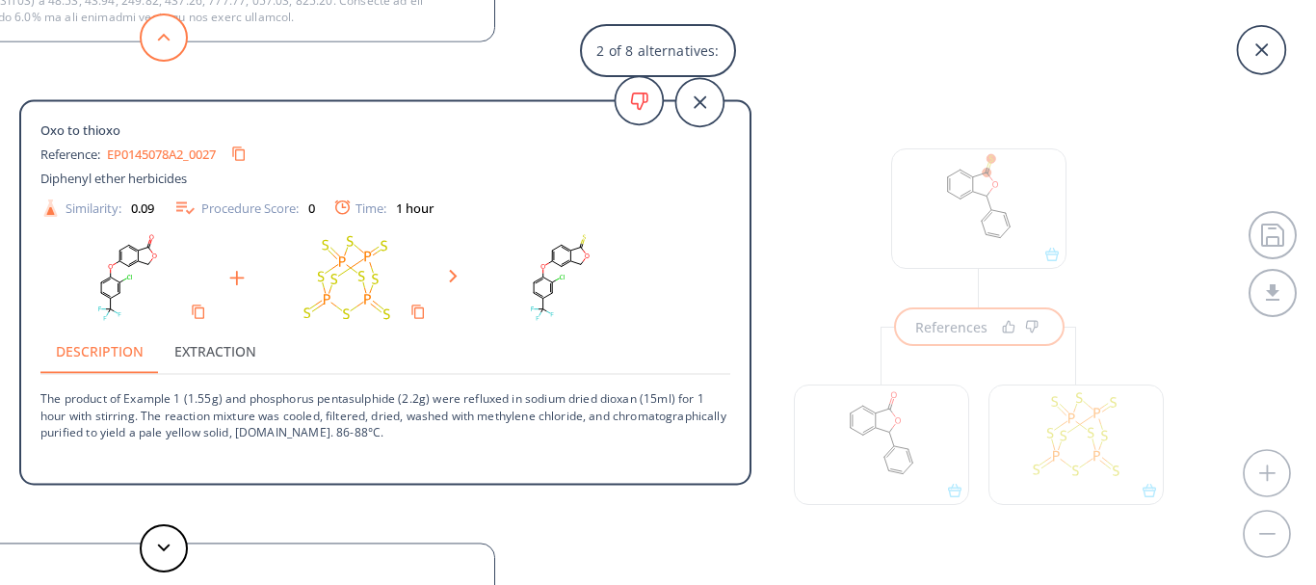
click at [152, 55] on button at bounding box center [164, 37] width 48 height 48
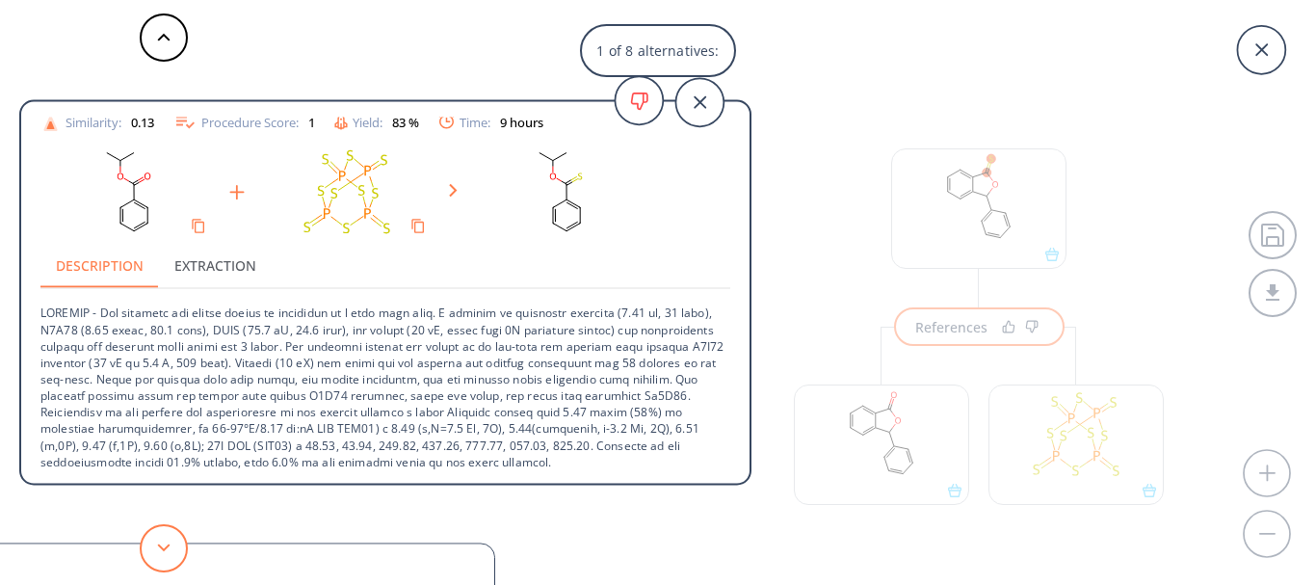
click at [170, 547] on button at bounding box center [164, 548] width 48 height 48
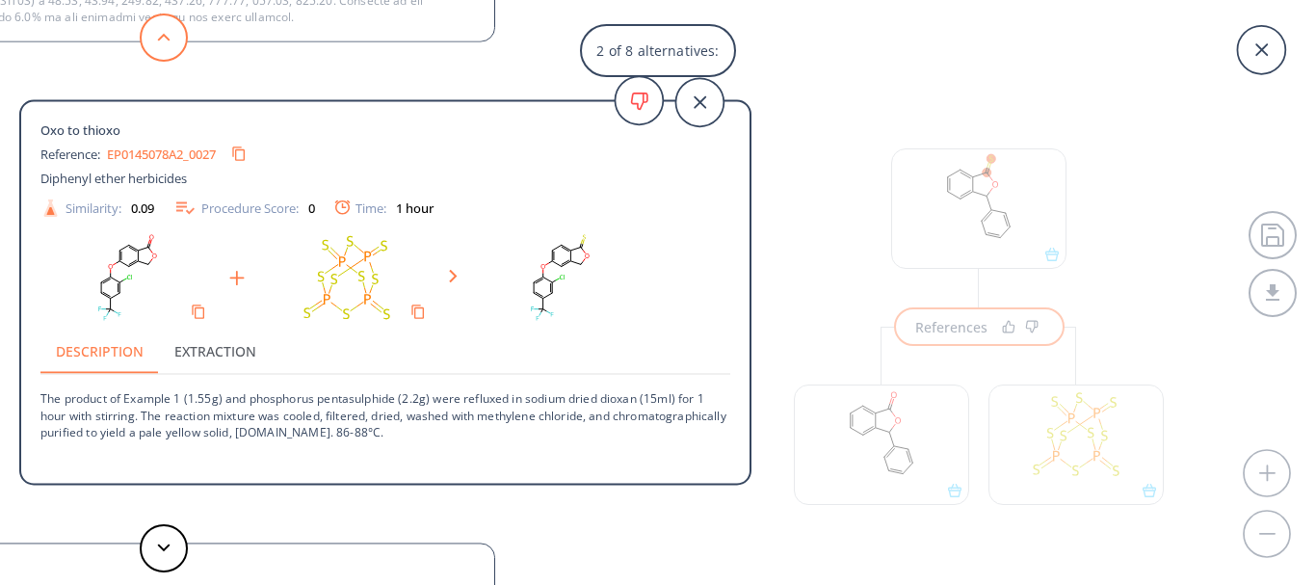
click at [155, 57] on button at bounding box center [164, 37] width 48 height 48
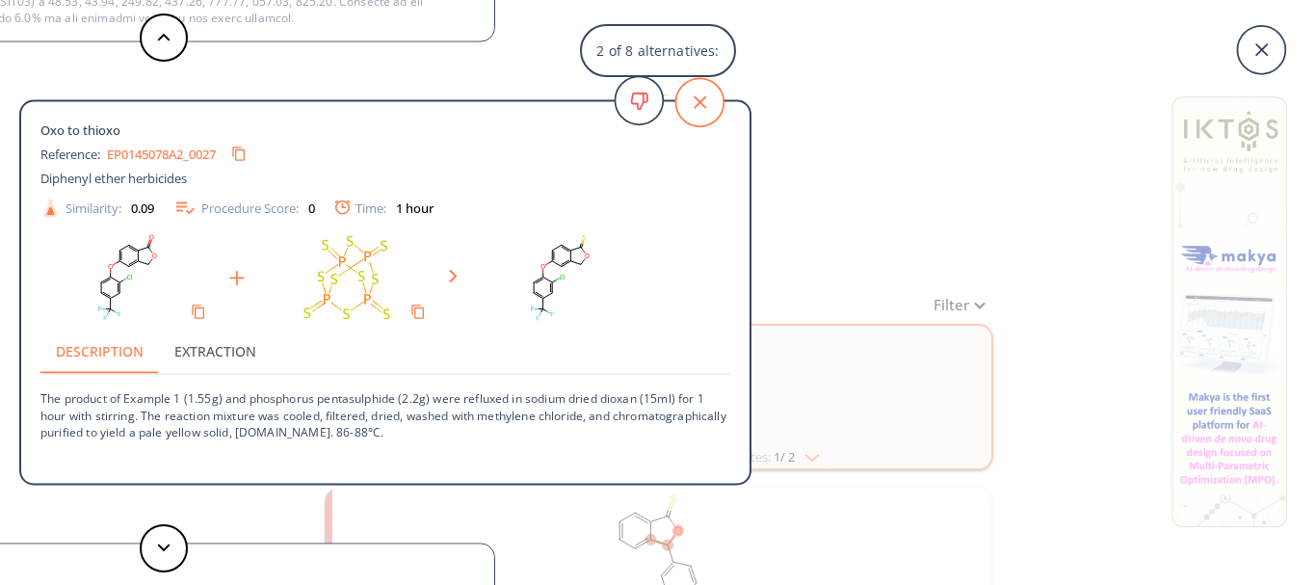
click at [690, 109] on icon at bounding box center [699, 102] width 48 height 48
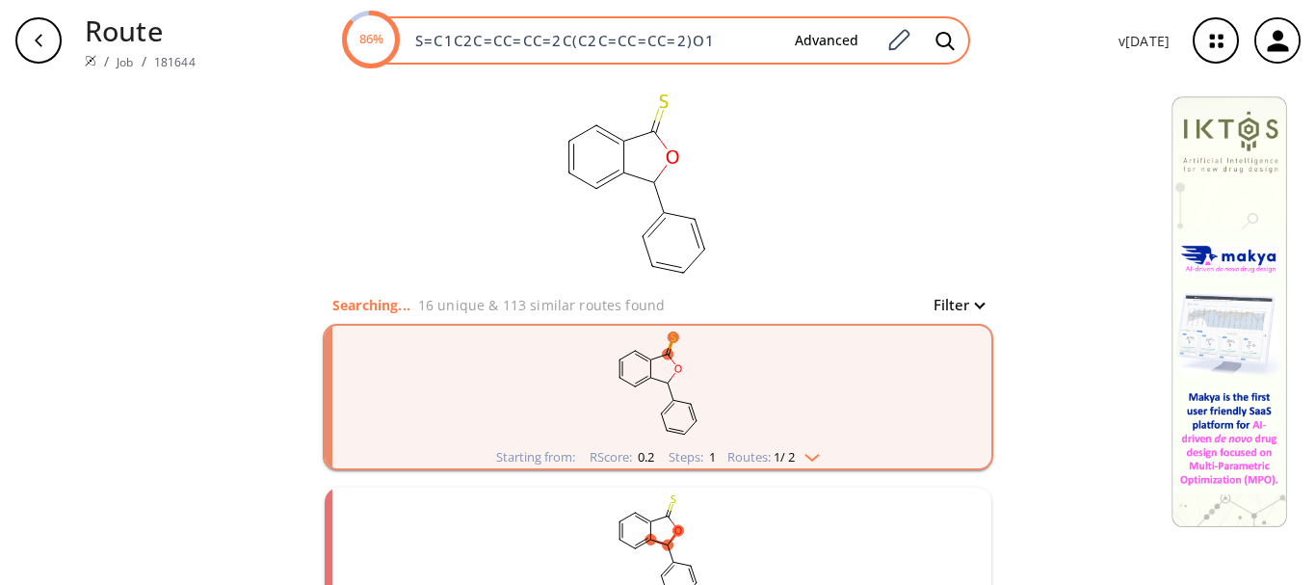
drag, startPoint x: 725, startPoint y: 39, endPoint x: 413, endPoint y: 49, distance: 312.2
click at [413, 49] on input "S=C1C2C=CC=CC=2C(C2C=CC=CC=2)O1" at bounding box center [592, 40] width 376 height 19
paste input "O=C1OCCC2=C1C=CC=C2"
type input "O=C1OCCC2=C1C=CC=C2"
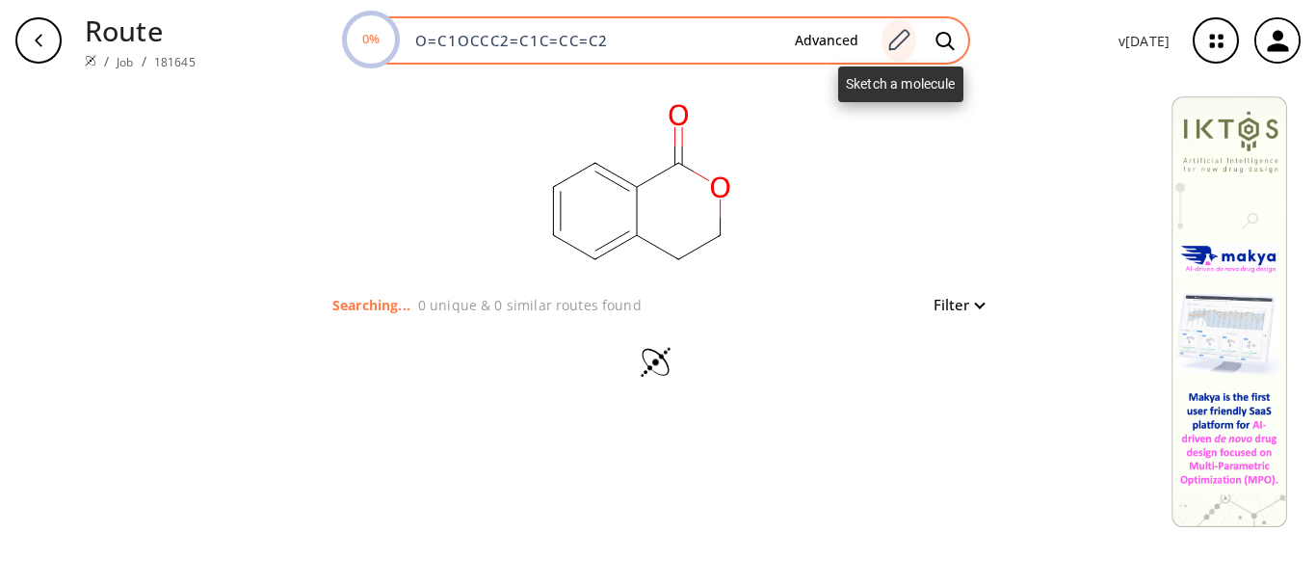
click at [890, 48] on icon at bounding box center [898, 40] width 26 height 25
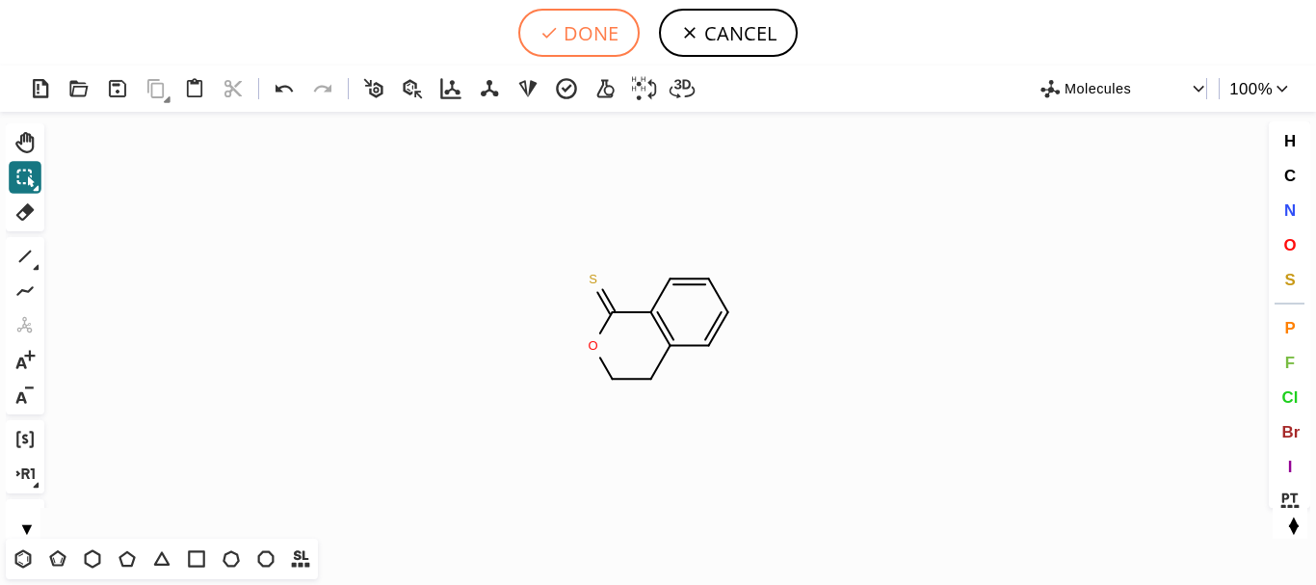
click at [573, 39] on button "DONE" at bounding box center [578, 33] width 121 height 48
type input "S=C1C2C=CC=CC=2CCO1"
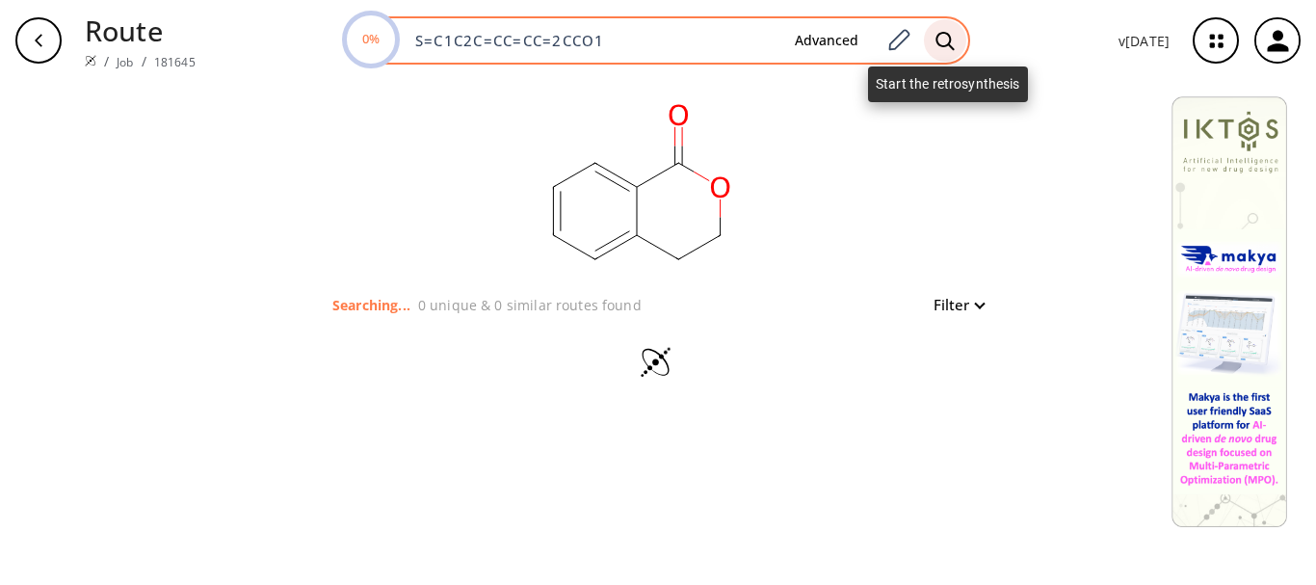
click at [935, 27] on div at bounding box center [945, 40] width 42 height 42
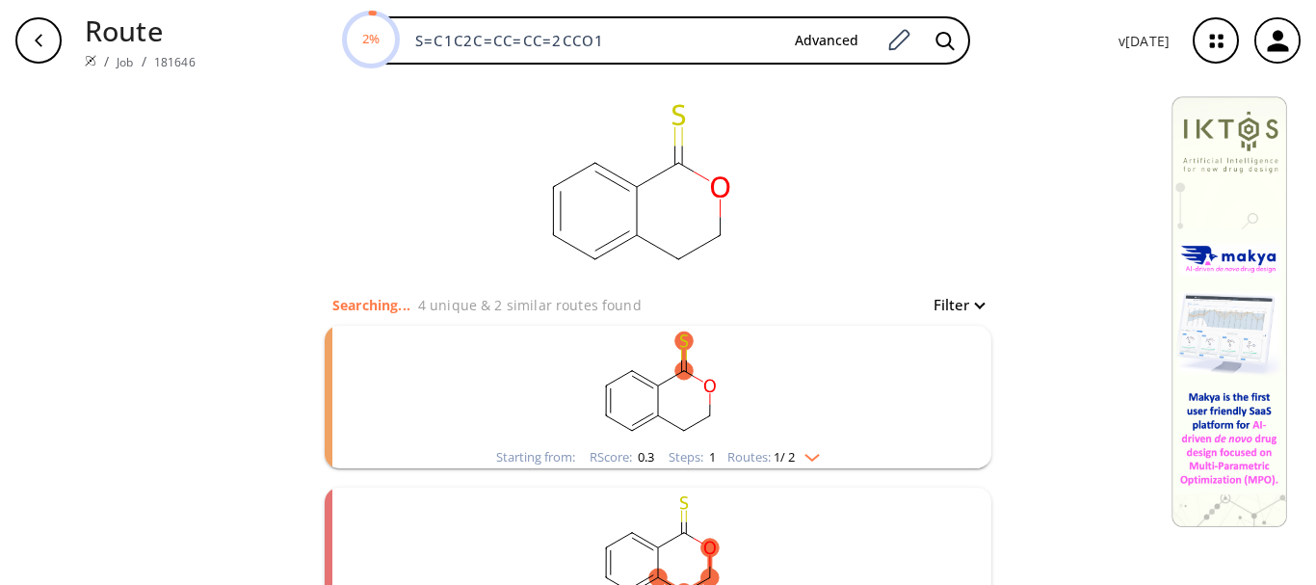
click at [798, 451] on img "clusters" at bounding box center [807, 453] width 25 height 15
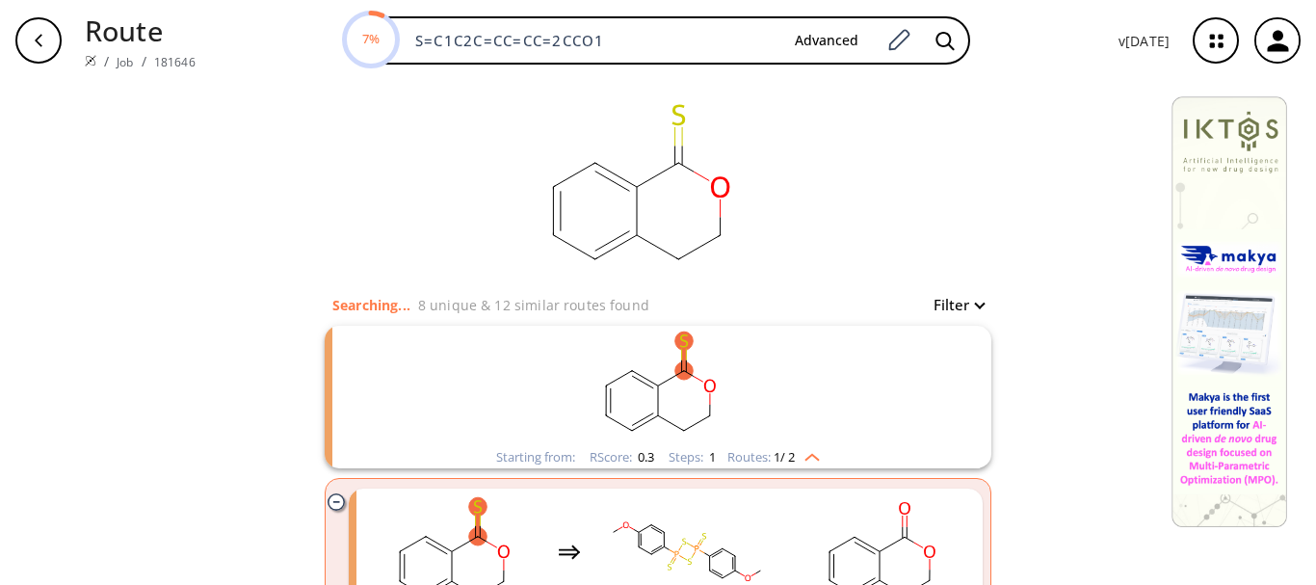
click at [656, 414] on ellipse "clusters" at bounding box center [658, 415] width 18 height 18
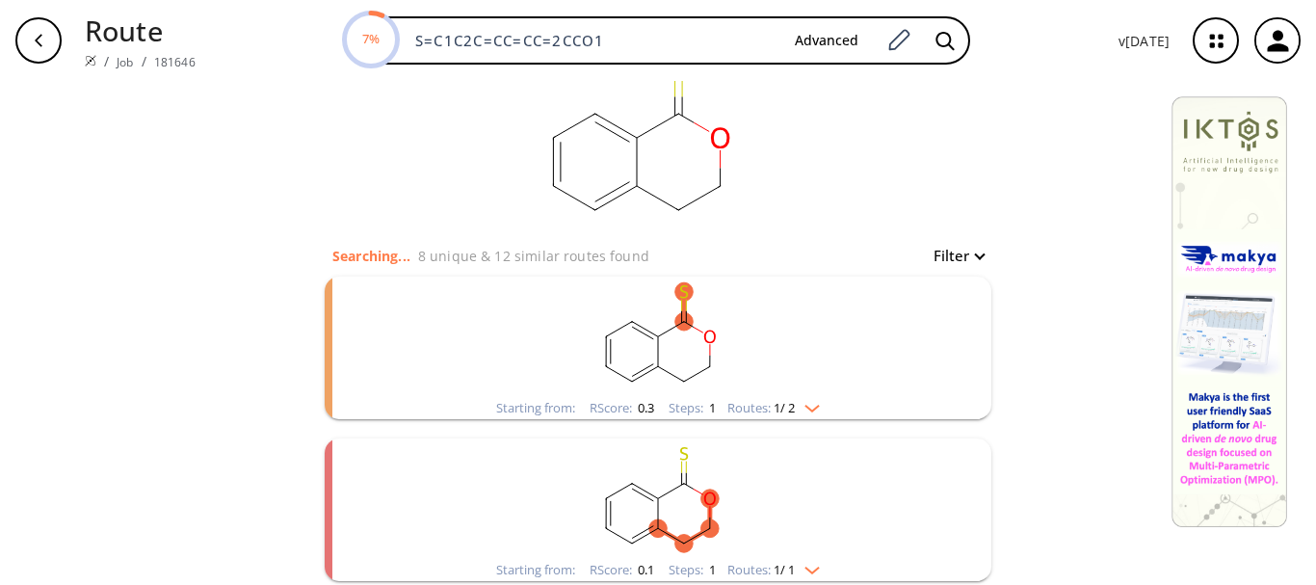
scroll to position [41, 0]
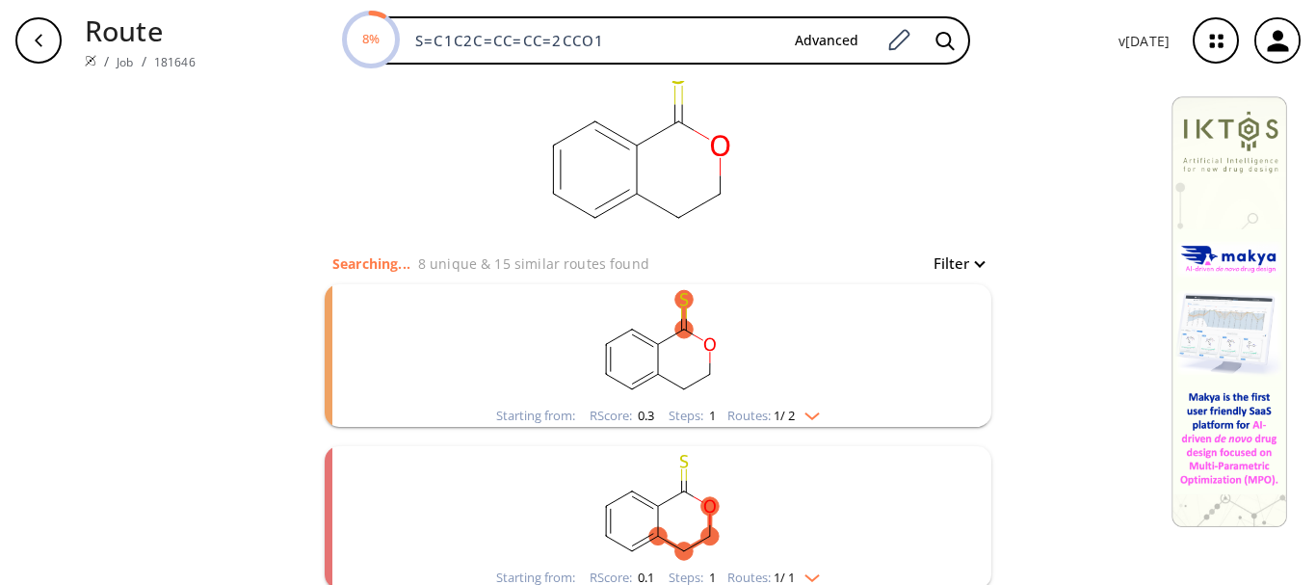
click at [593, 308] on rect "clusters" at bounding box center [657, 344] width 501 height 120
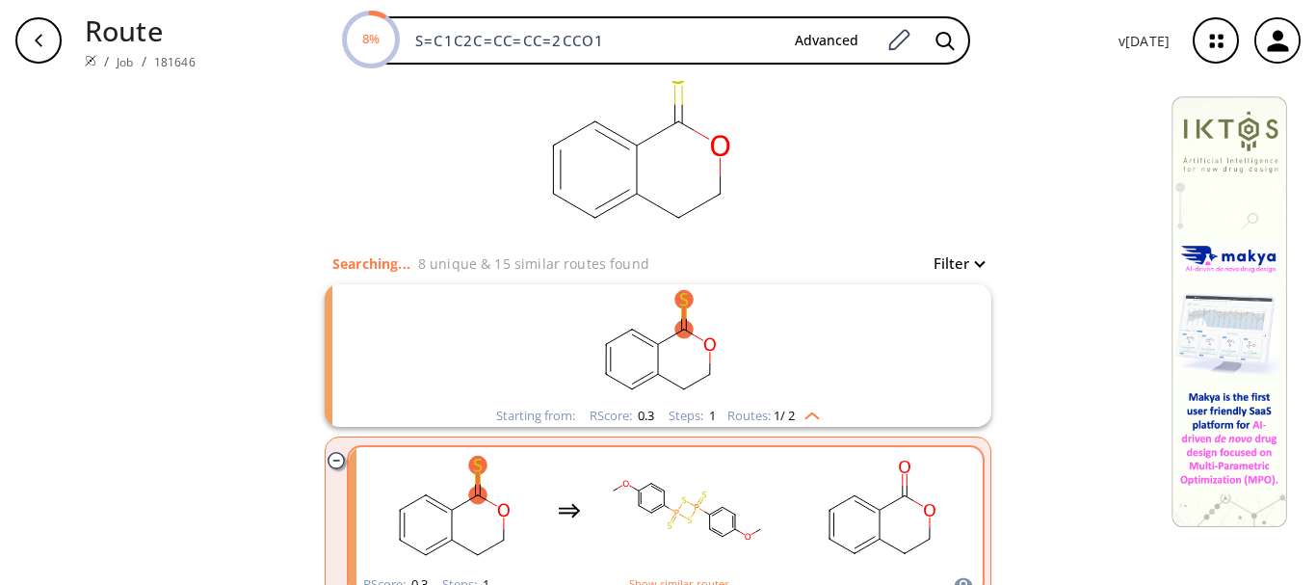
scroll to position [208, 0]
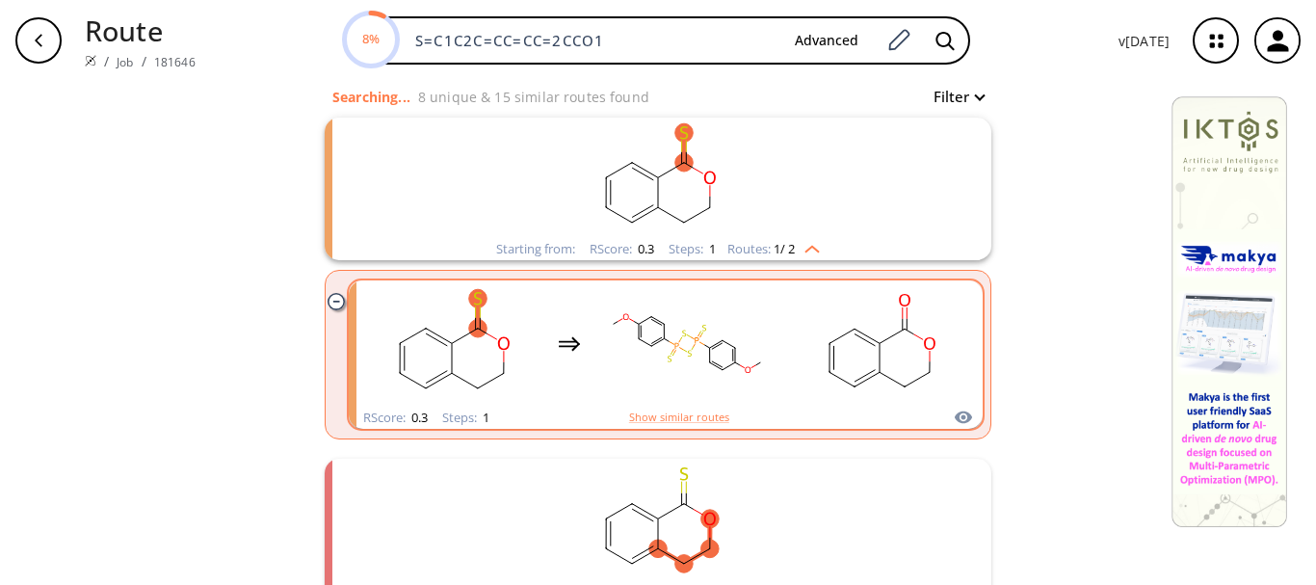
click at [609, 375] on rect "clusters" at bounding box center [686, 343] width 173 height 120
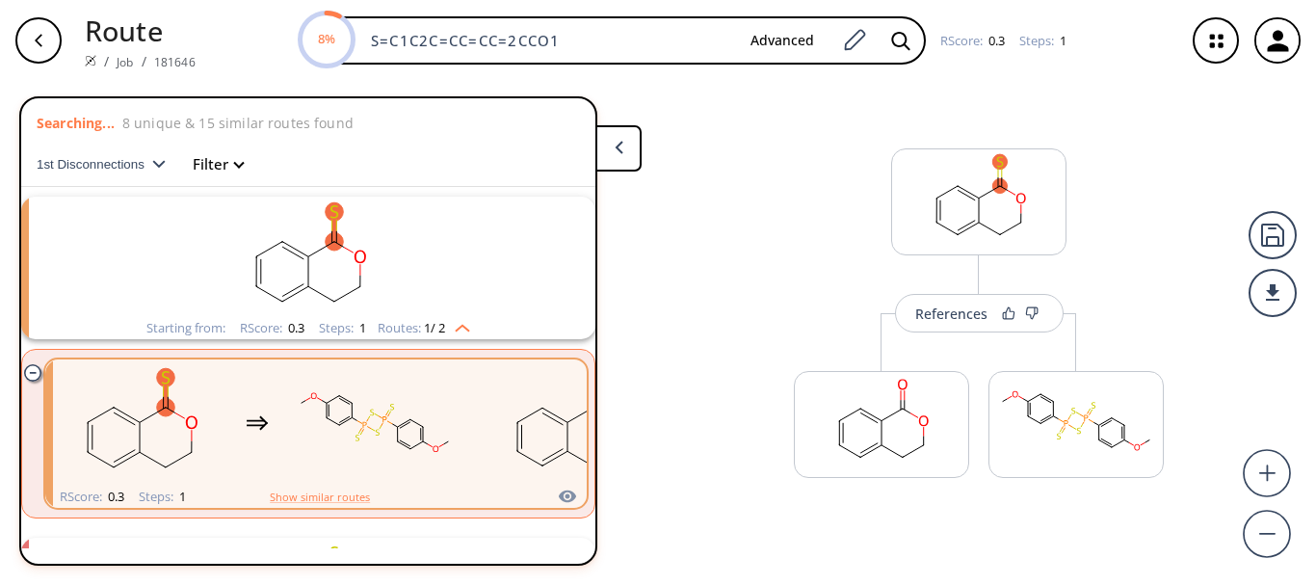
scroll to position [43, 0]
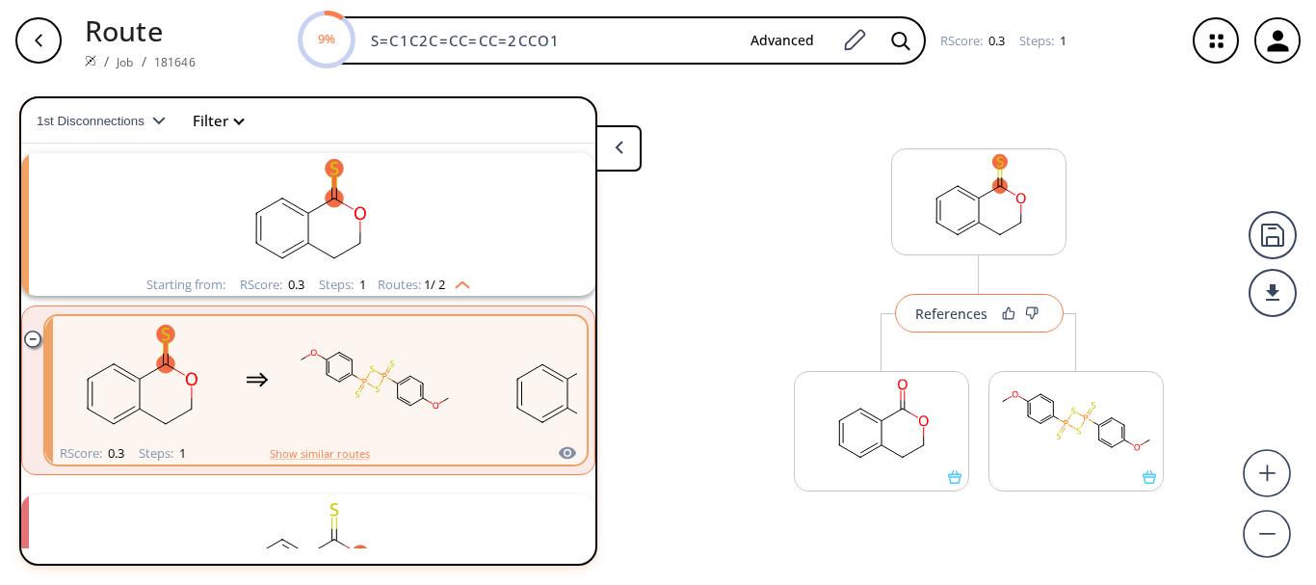
click at [953, 319] on div "References" at bounding box center [951, 313] width 72 height 13
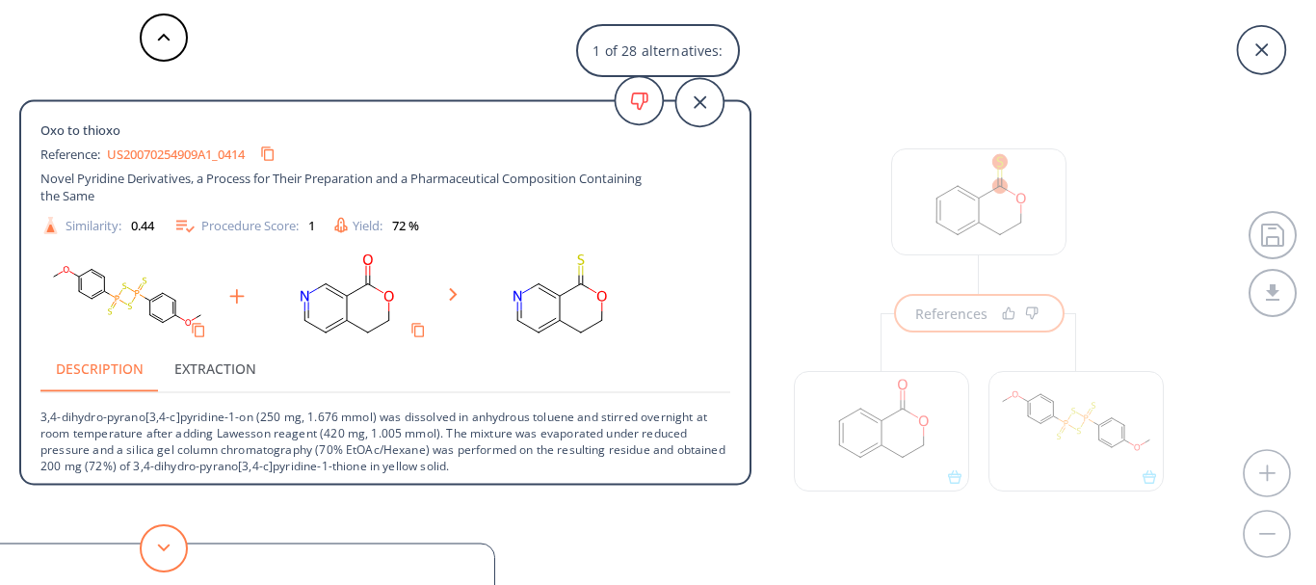
click at [163, 549] on polygon at bounding box center [164, 547] width 13 height 8
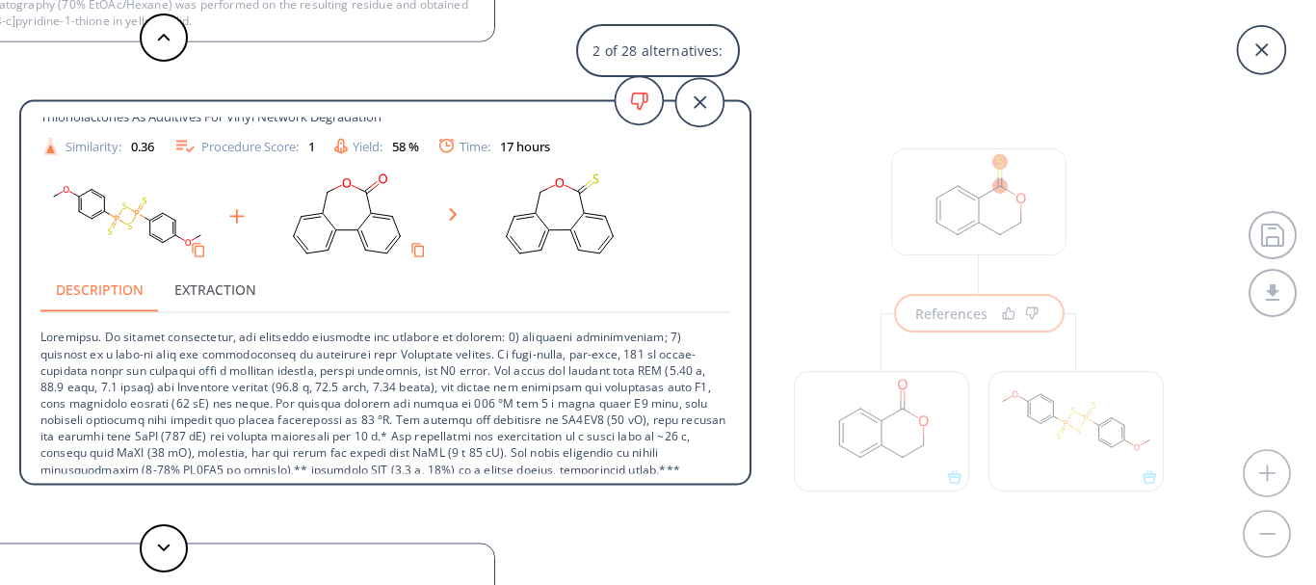
scroll to position [69, 0]
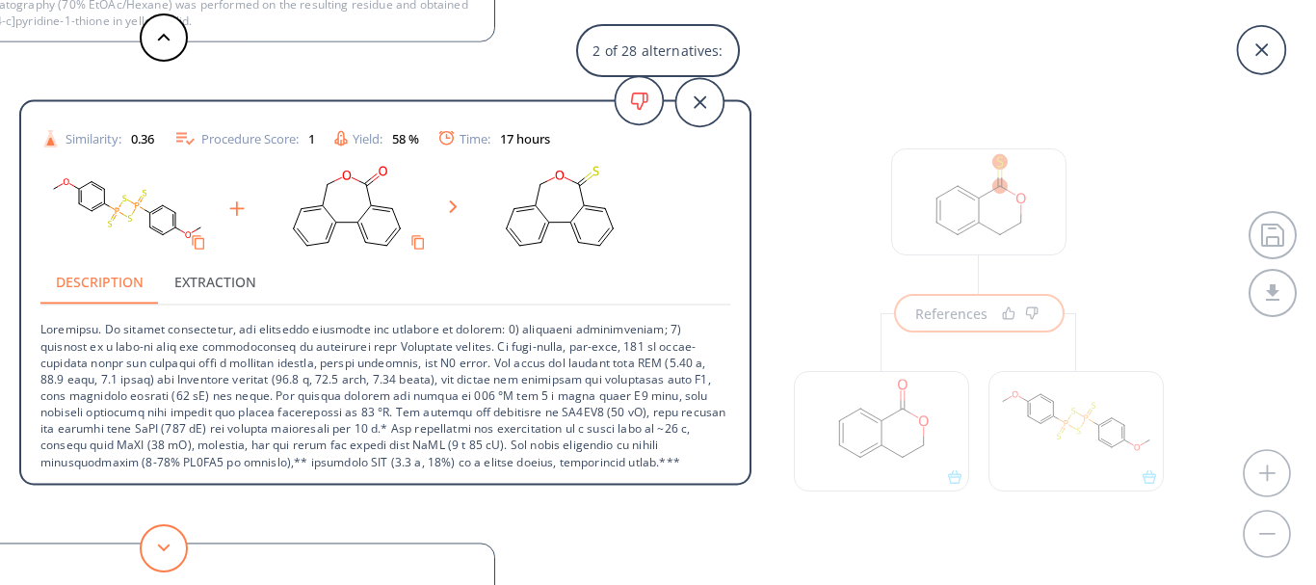
click at [155, 553] on button at bounding box center [164, 548] width 48 height 48
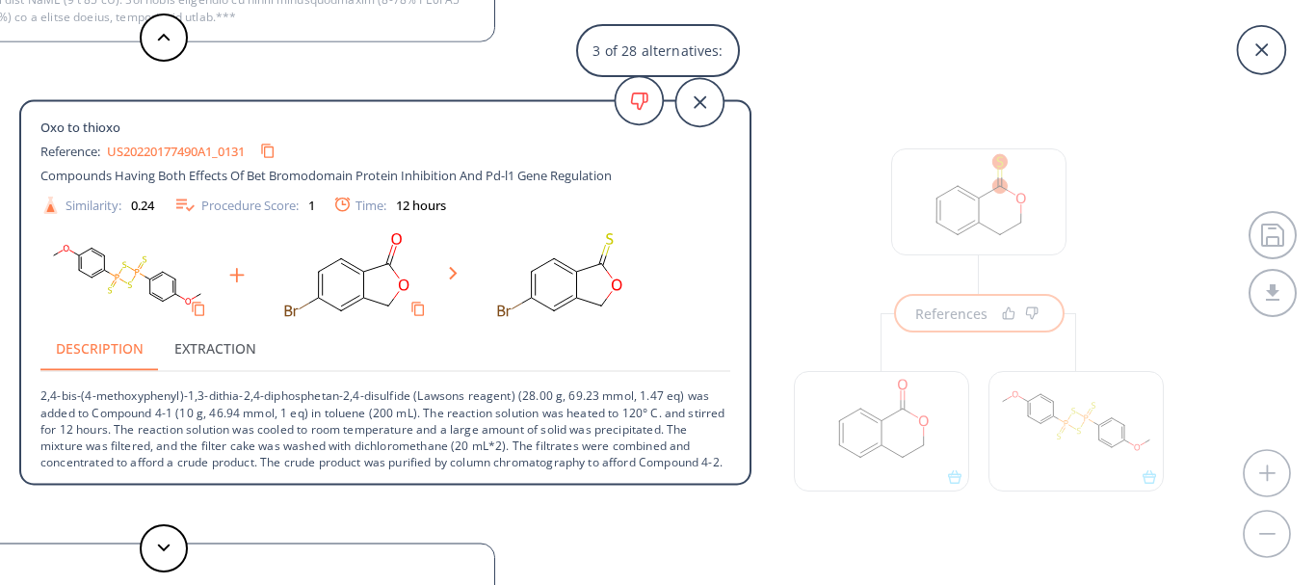
scroll to position [11, 0]
click at [167, 144] on link "US20220177490A1_0131" at bounding box center [176, 150] width 138 height 13
drag, startPoint x: 749, startPoint y: 431, endPoint x: 743, endPoint y: 440, distance: 11.0
click at [743, 440] on div "Oxo to thioxo Reference: US20220177490A1_0131 Compounds Having Both Effects Of …" at bounding box center [385, 292] width 732 height 385
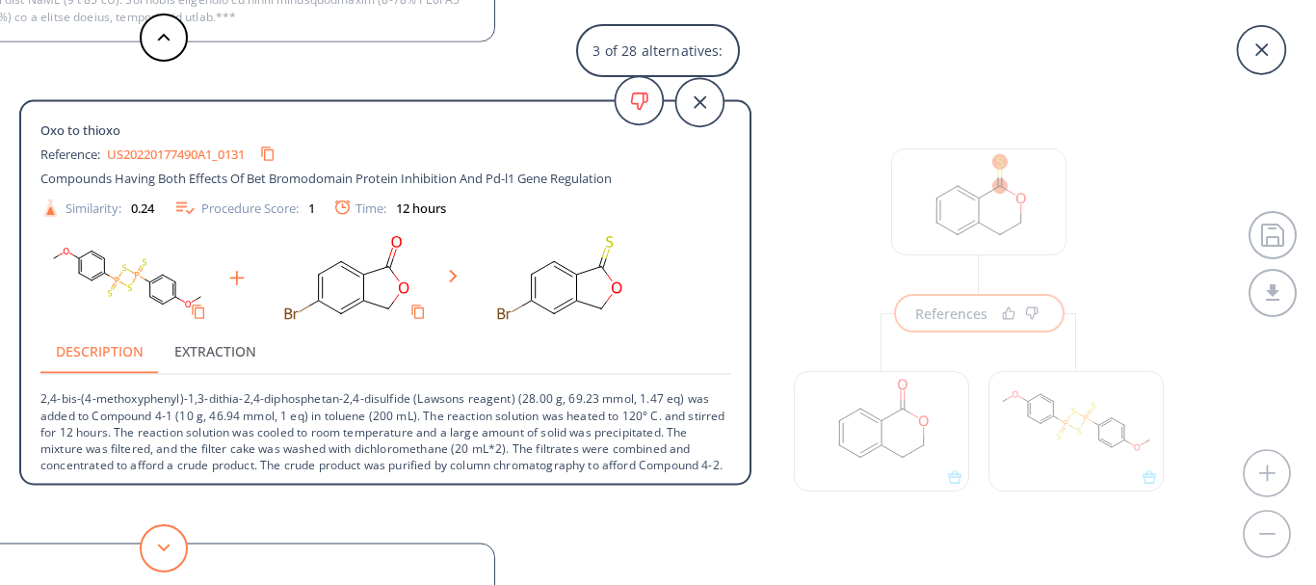
click at [161, 554] on button at bounding box center [164, 548] width 48 height 48
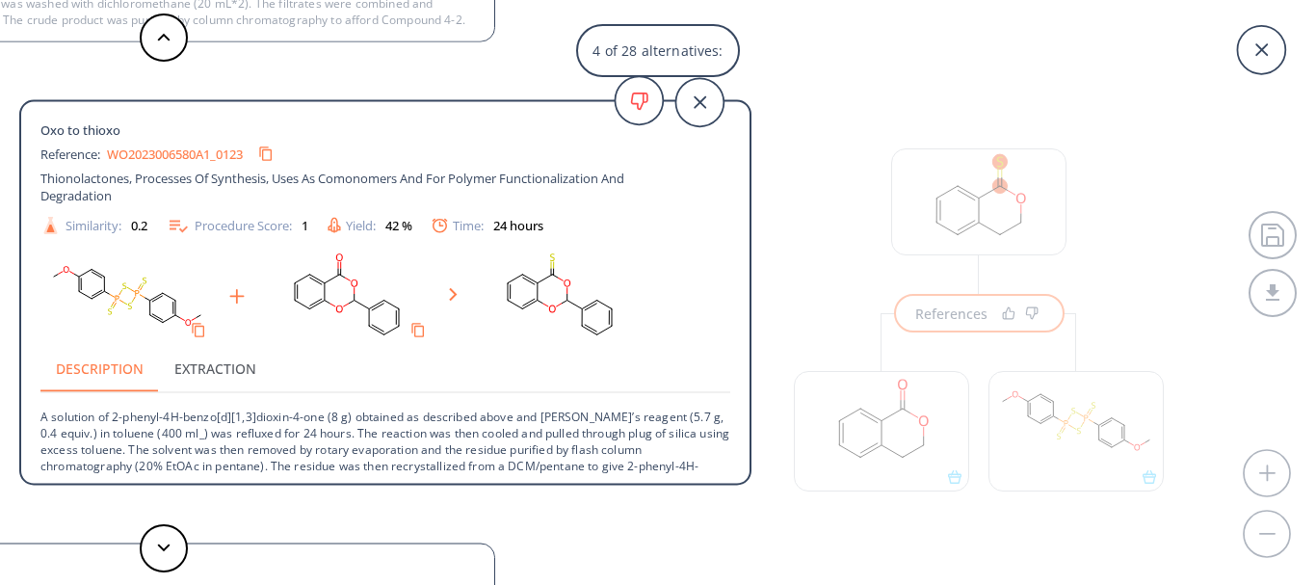
click at [201, 147] on link "WO2023006580A1_0123" at bounding box center [175, 153] width 136 height 13
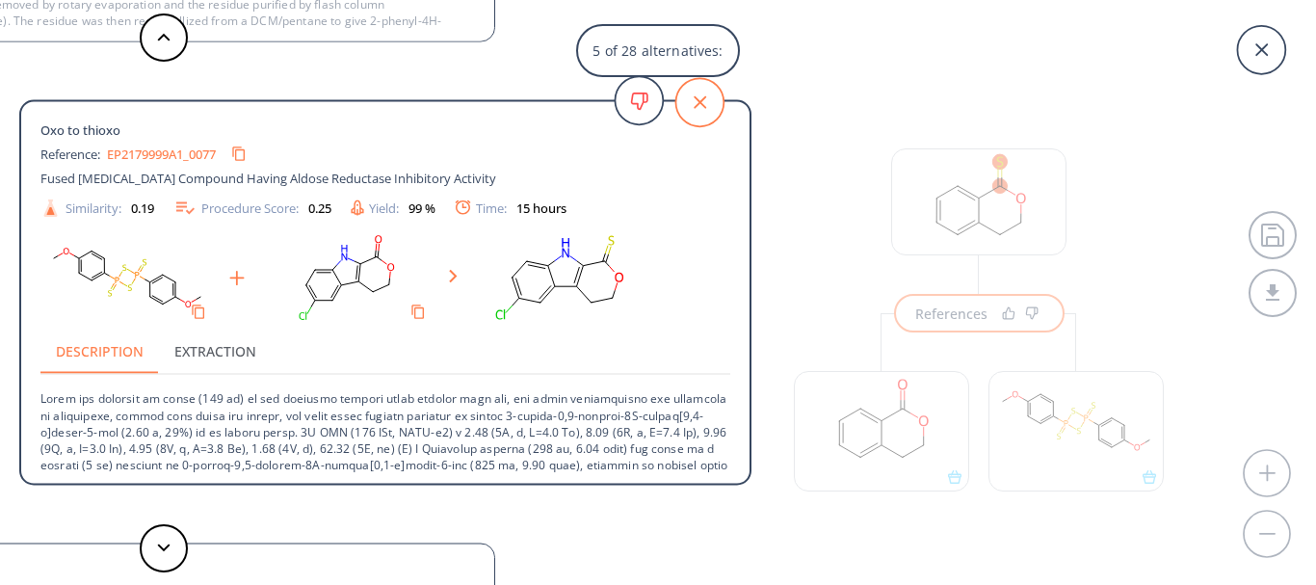
click at [693, 118] on icon at bounding box center [699, 102] width 48 height 48
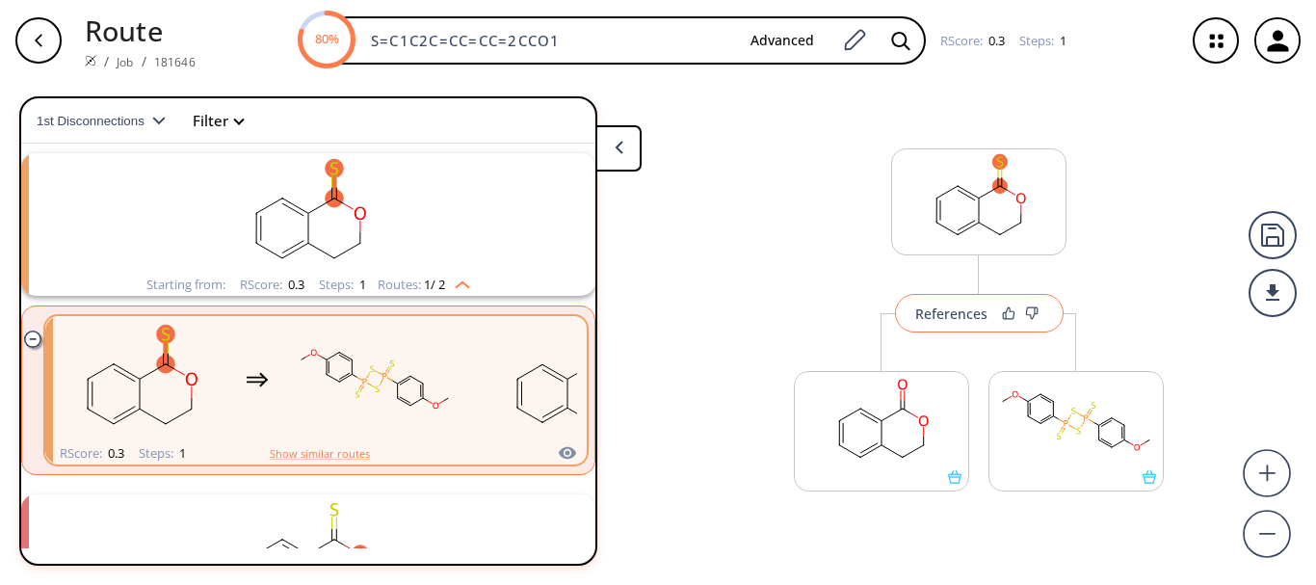
click at [942, 328] on button "References" at bounding box center [979, 313] width 169 height 39
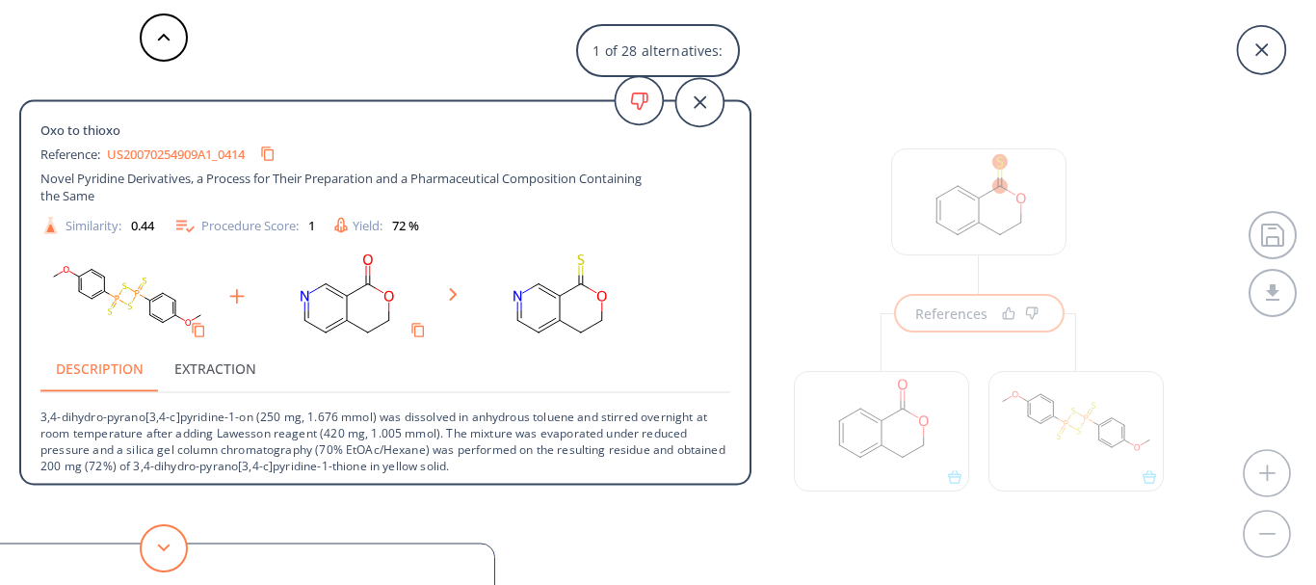
click at [155, 558] on button at bounding box center [164, 548] width 48 height 48
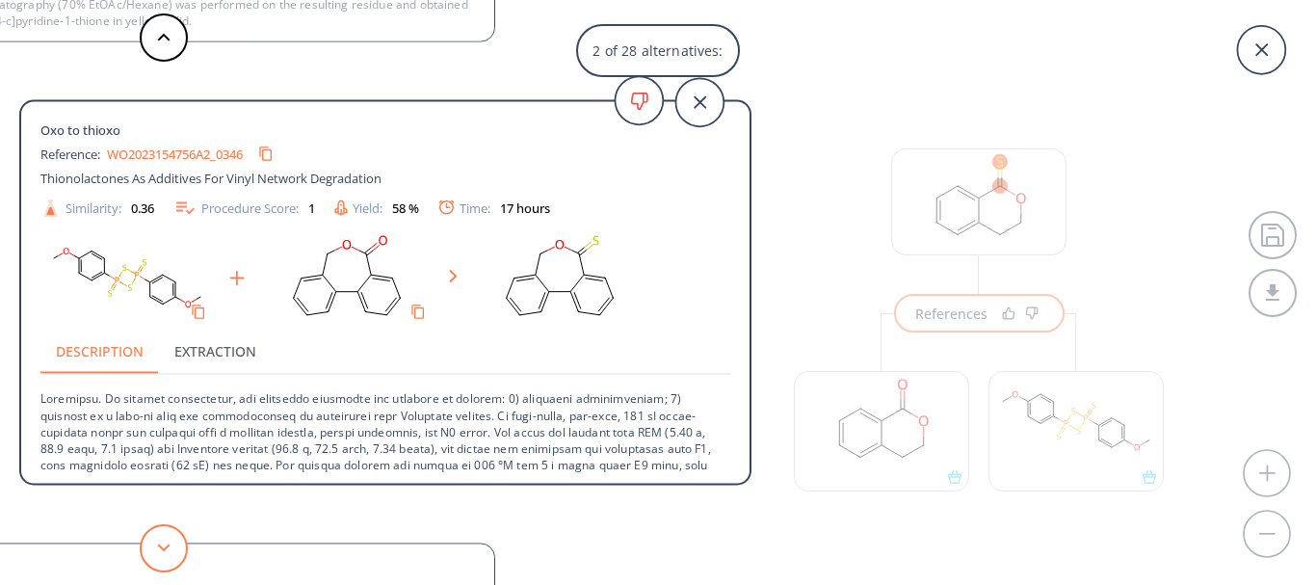
click at [155, 558] on button at bounding box center [164, 548] width 48 height 48
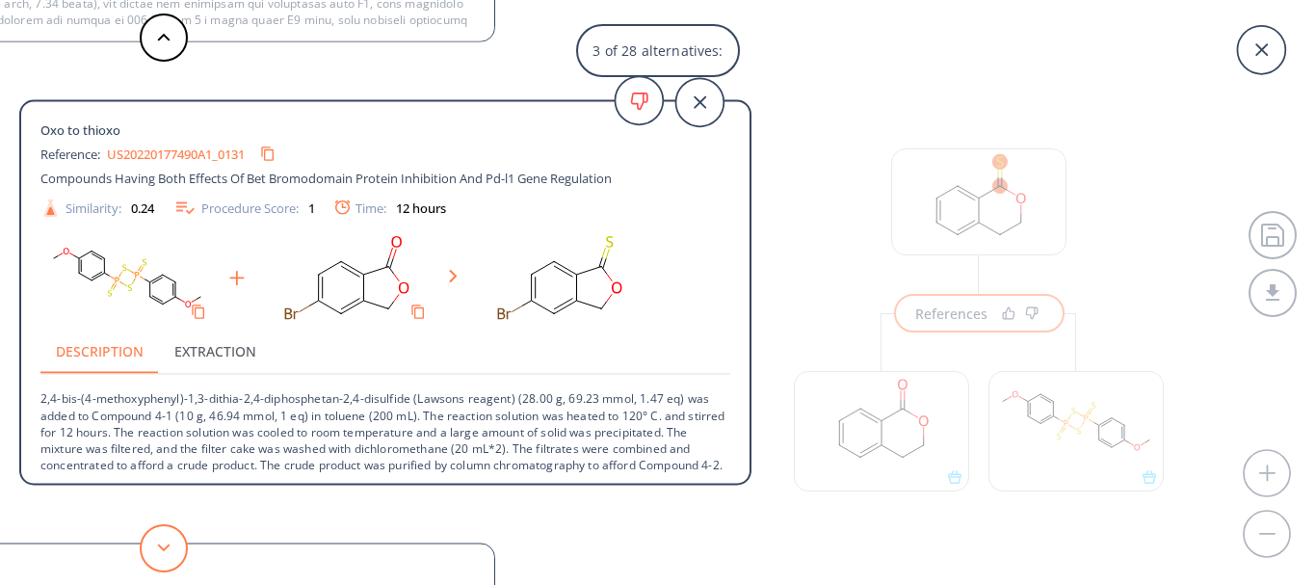
click at [155, 558] on button at bounding box center [164, 548] width 48 height 48
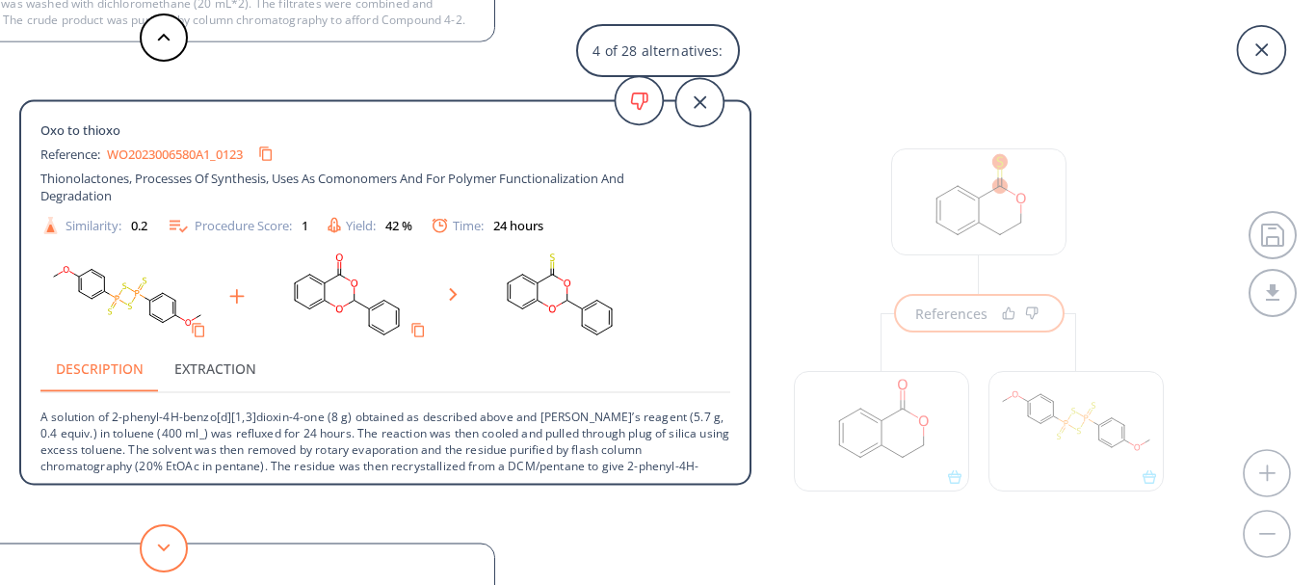
click at [169, 538] on button at bounding box center [164, 548] width 48 height 48
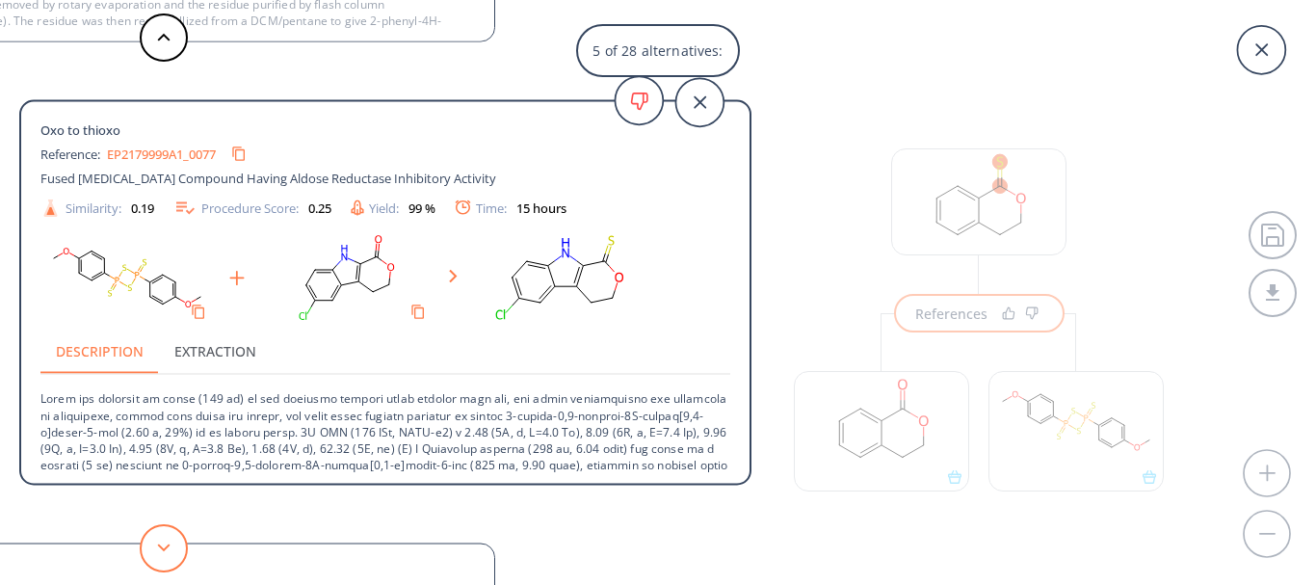
click at [169, 538] on button at bounding box center [164, 548] width 48 height 48
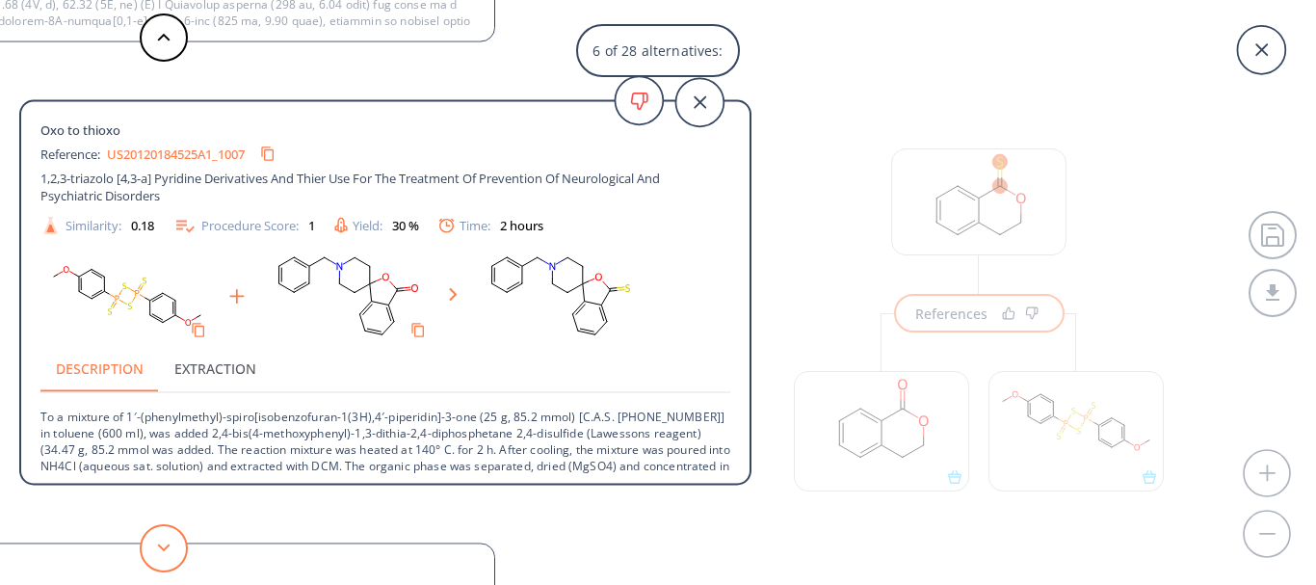
click at [169, 538] on button at bounding box center [164, 548] width 48 height 48
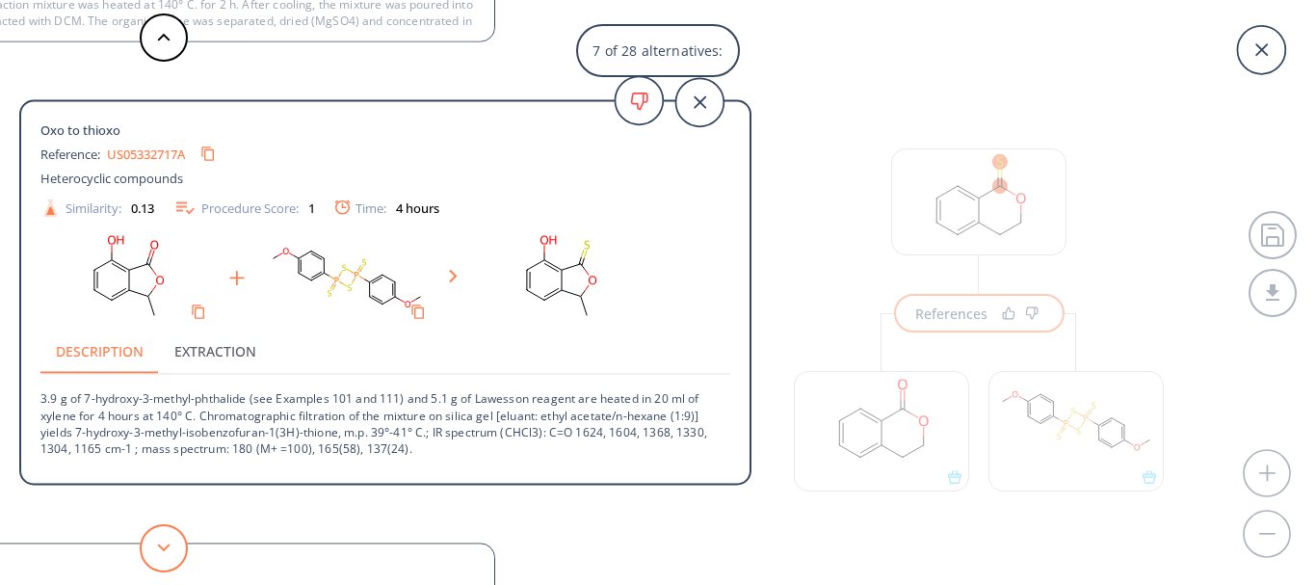
click at [169, 538] on button at bounding box center [164, 548] width 48 height 48
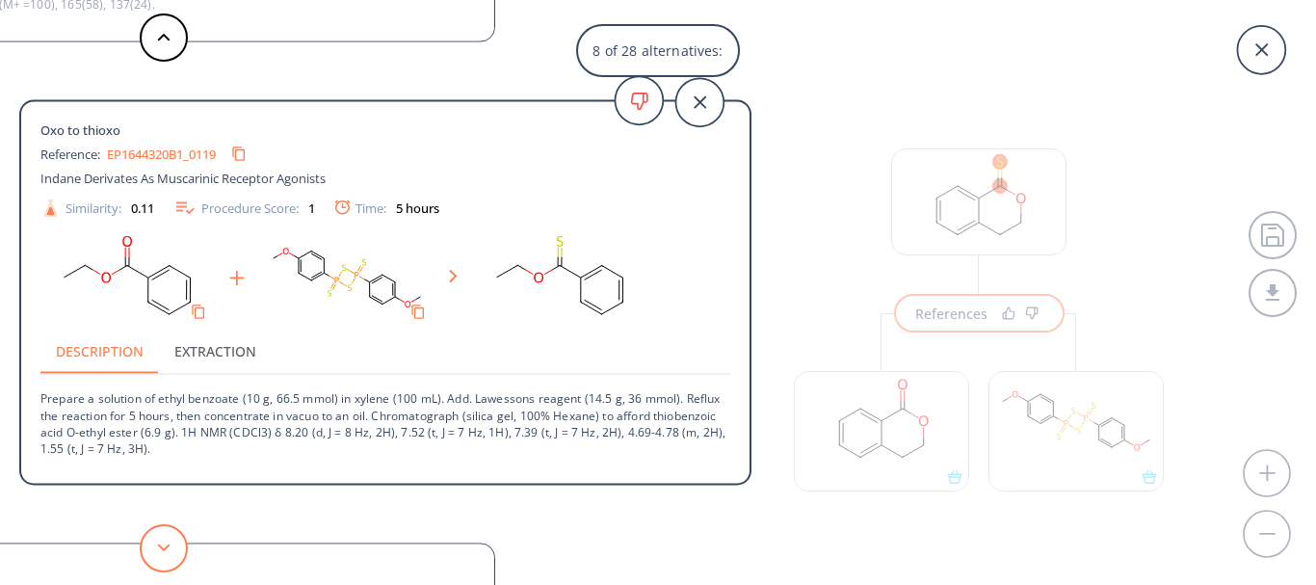
click at [173, 542] on button at bounding box center [164, 548] width 48 height 48
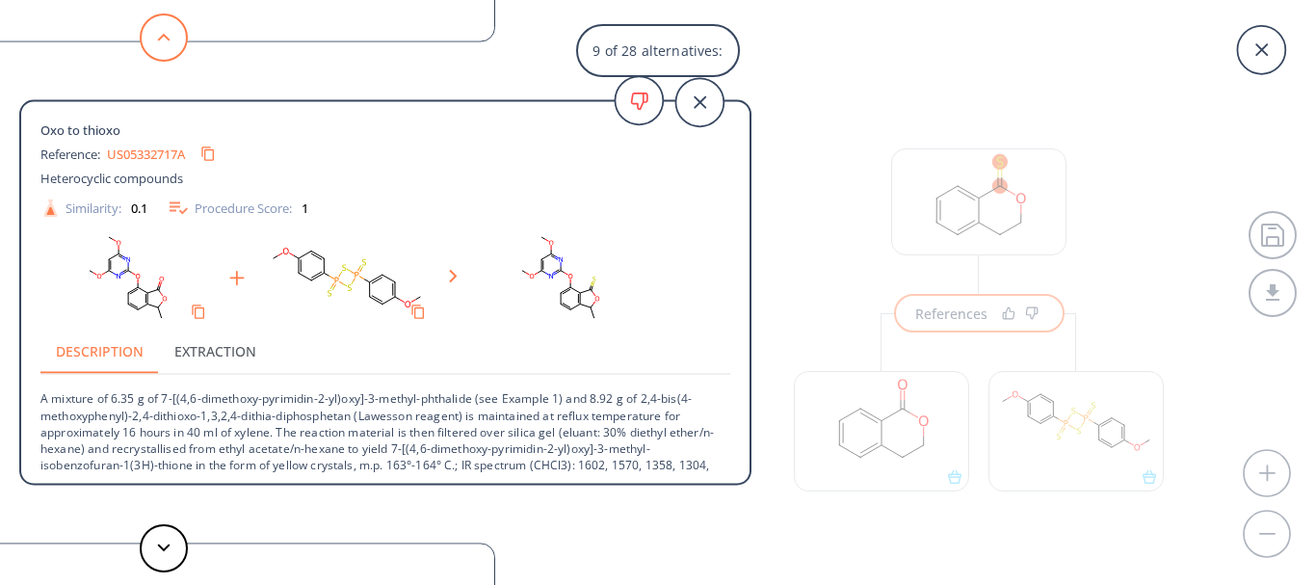
click at [171, 35] on button at bounding box center [164, 37] width 48 height 48
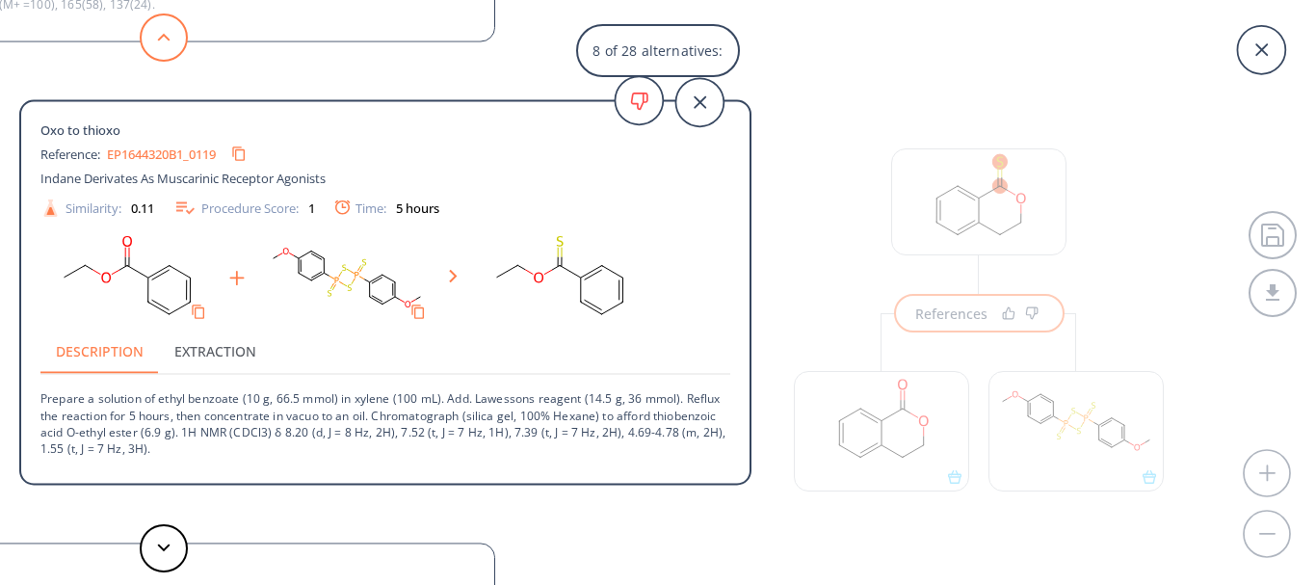
click at [171, 35] on button at bounding box center [164, 37] width 48 height 48
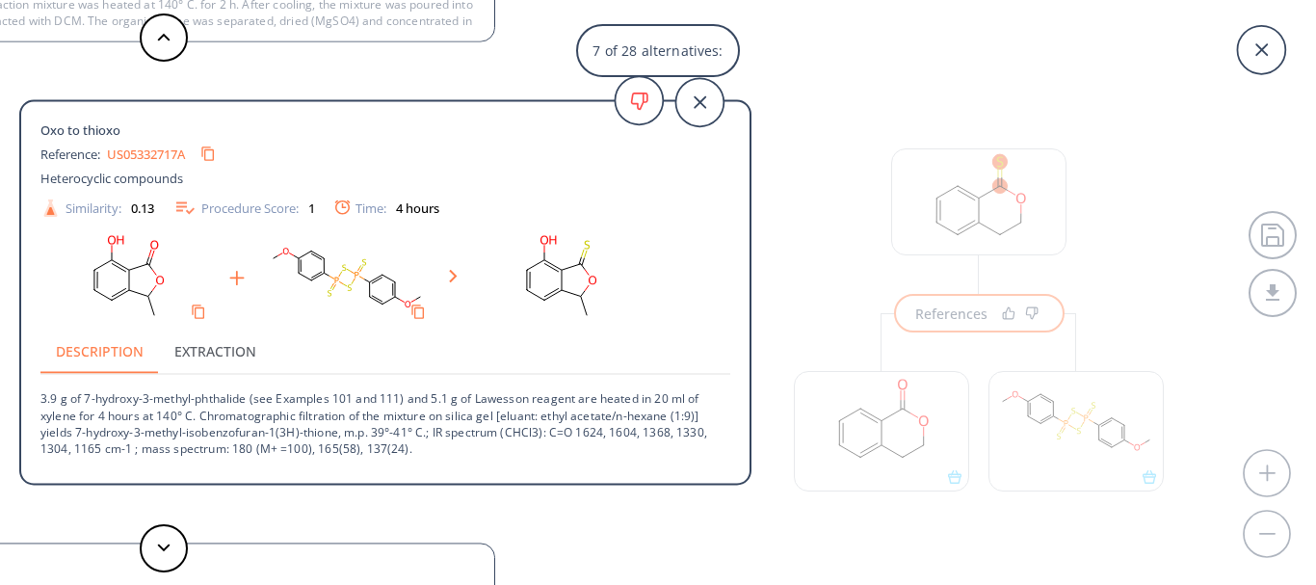
click at [156, 149] on link "US05332717A" at bounding box center [146, 153] width 78 height 13
